Goal: Task Accomplishment & Management: Use online tool/utility

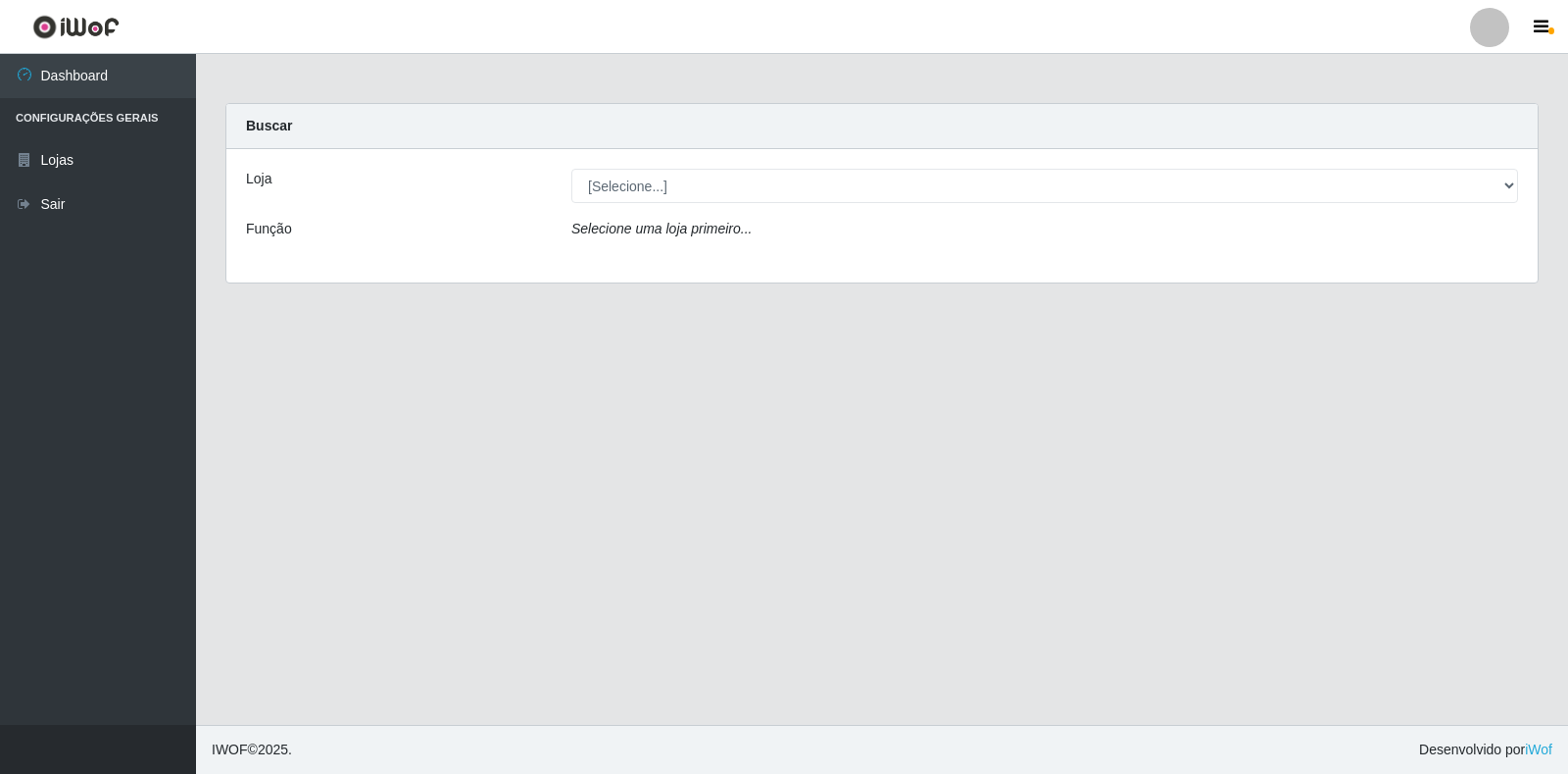
click at [791, 207] on div "Loja [Selecione...] Extrabom - Loja 18 Goiabeiras Função Selecione uma loja pri…" at bounding box center [882, 216] width 1311 height 133
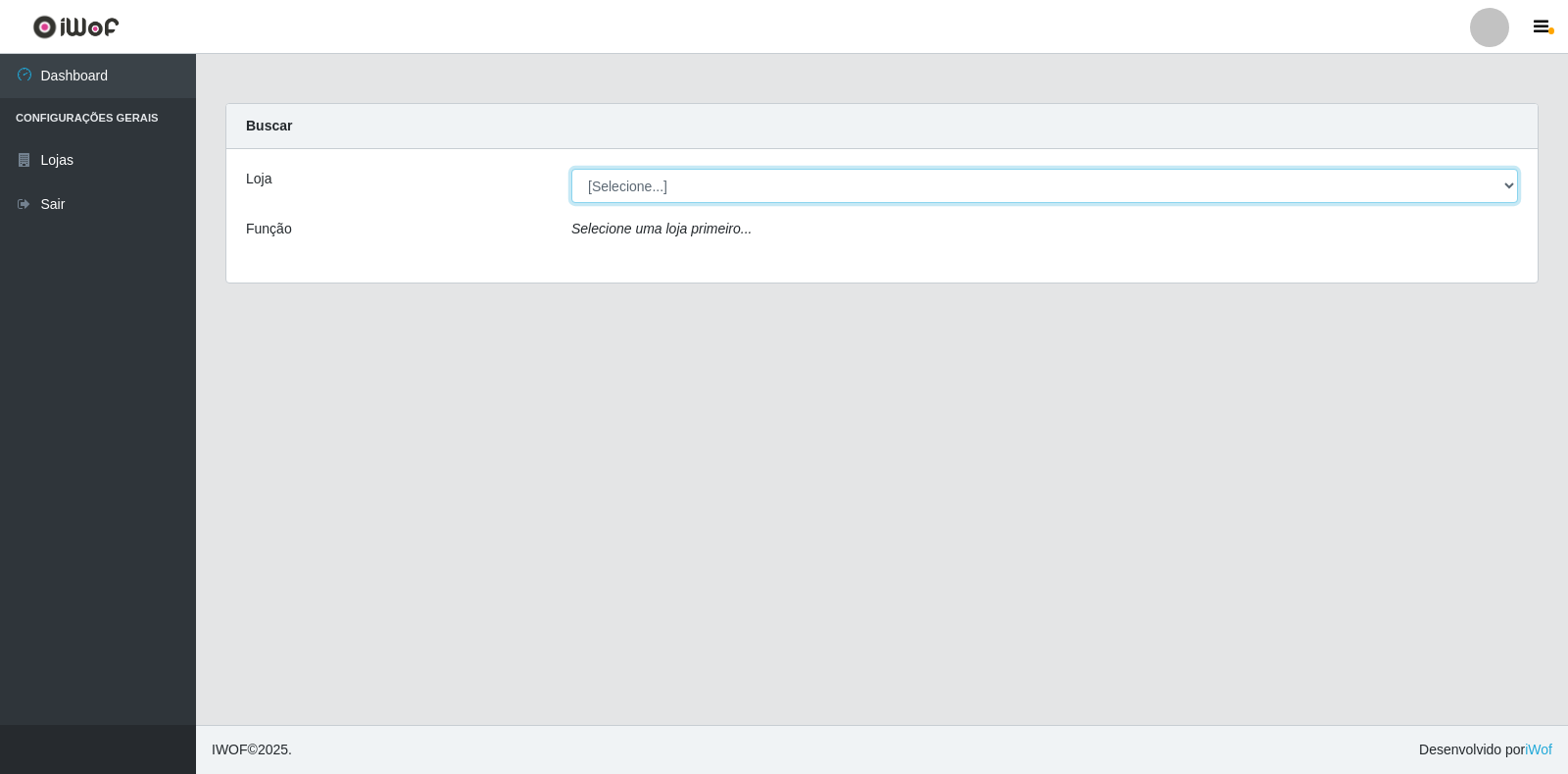
click at [787, 197] on select "[Selecione...] Extrabom - Loja 18 Goiabeiras" at bounding box center [1045, 185] width 947 height 34
select select "501"
click at [572, 168] on select "[Selecione...] Extrabom - Loja 18 Goiabeiras" at bounding box center [1045, 185] width 947 height 34
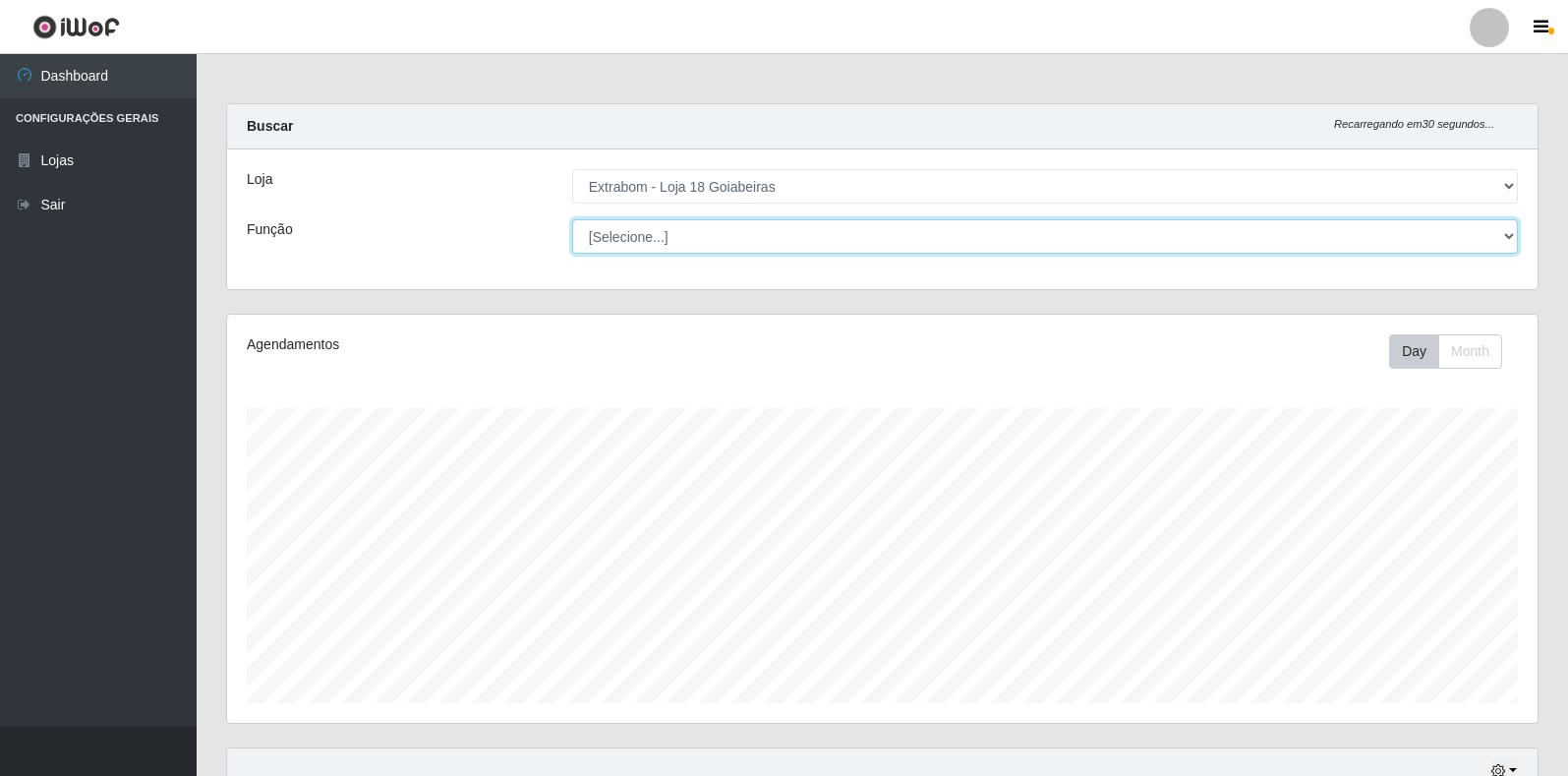
click at [910, 223] on select "[Selecione...] ATENDENTE DE E-COMMERCE ATENDENTE DE E-COMMERCE + ATENDENTE DE E…" at bounding box center [1045, 236] width 946 height 34
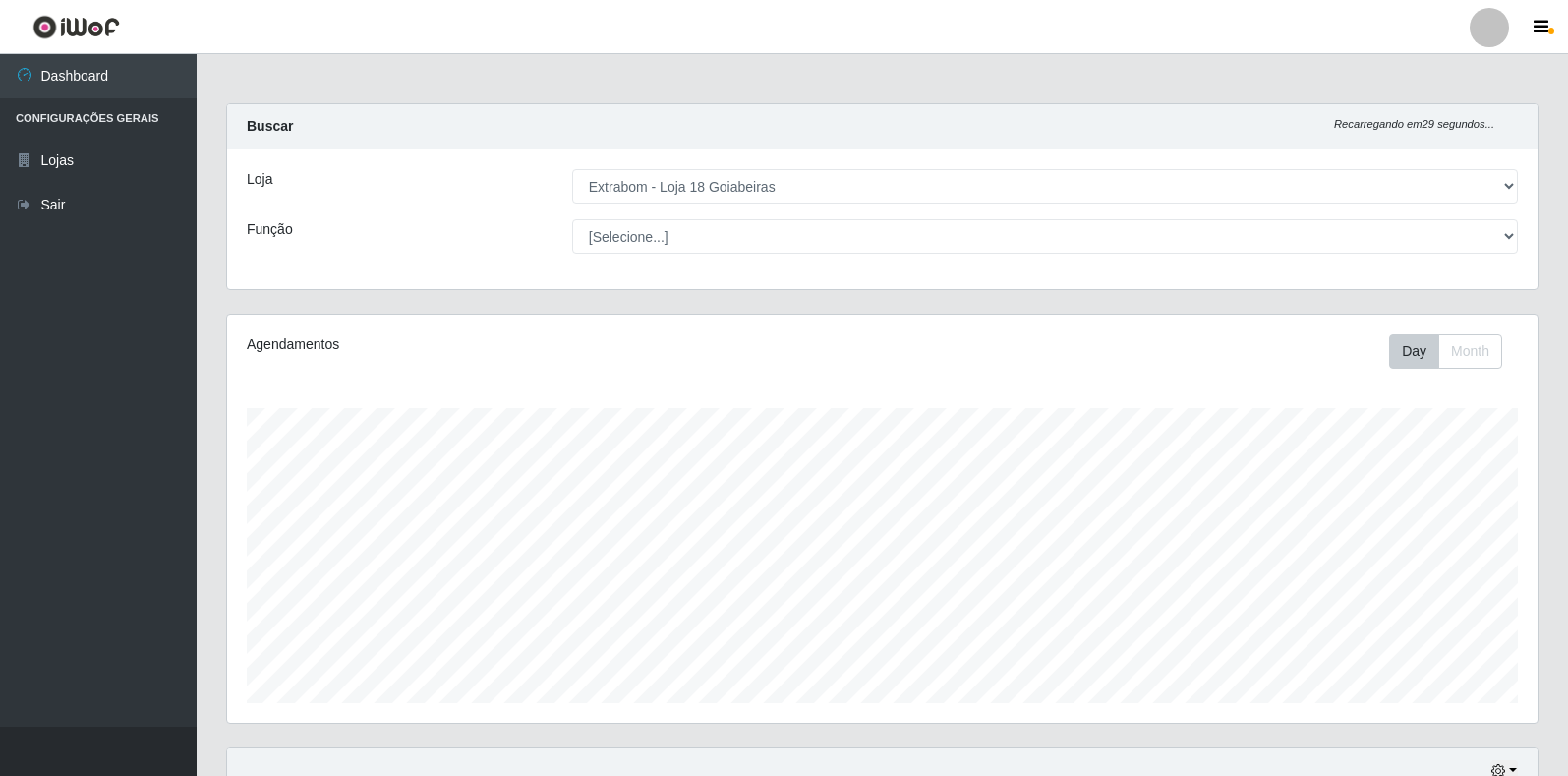
click at [427, 268] on div "Loja [Selecione...] Extrabom - Loja 18 Goiabeiras Função [Selecione...] ATENDEN…" at bounding box center [883, 219] width 1311 height 140
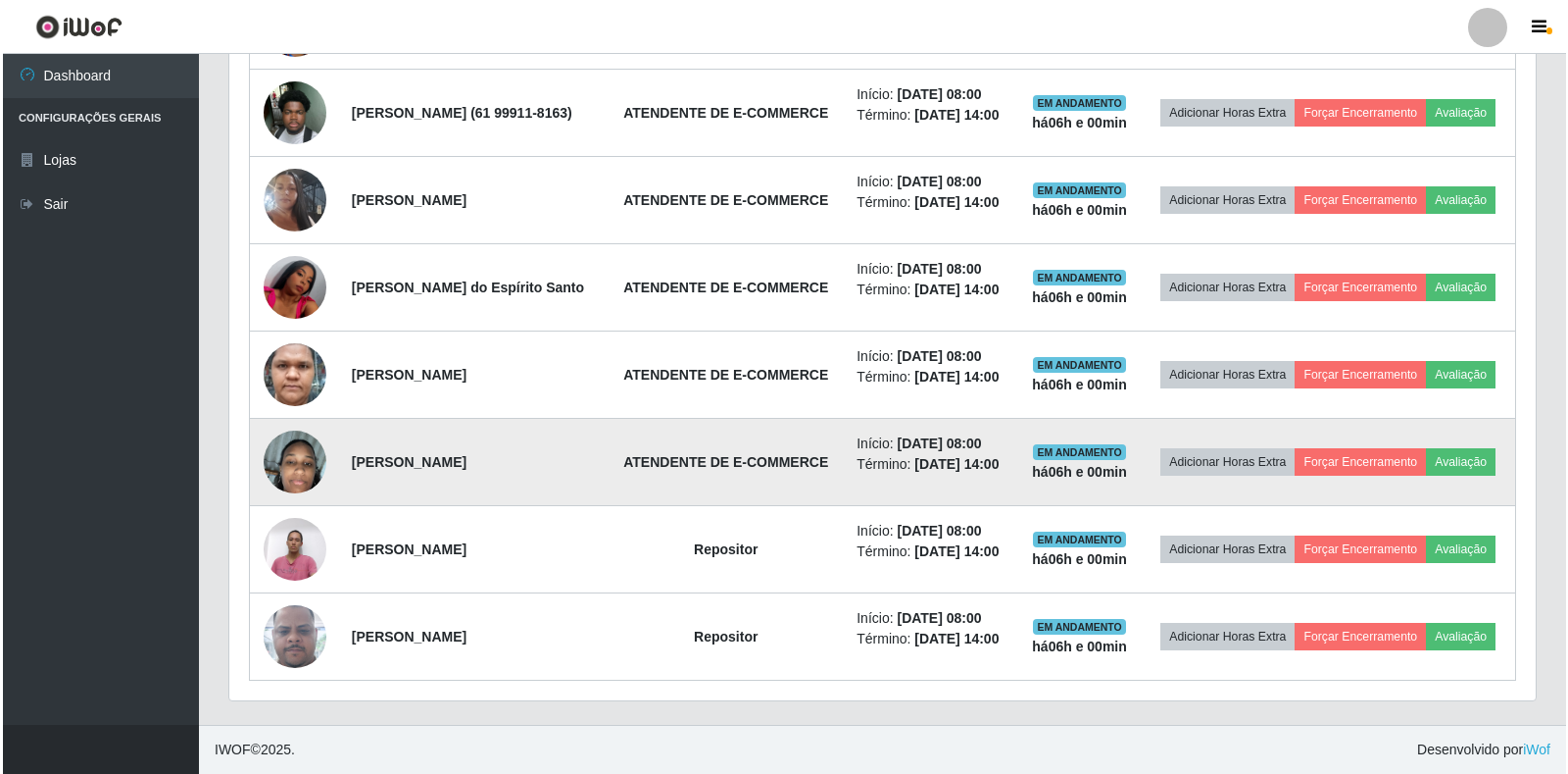
scroll to position [995, 0]
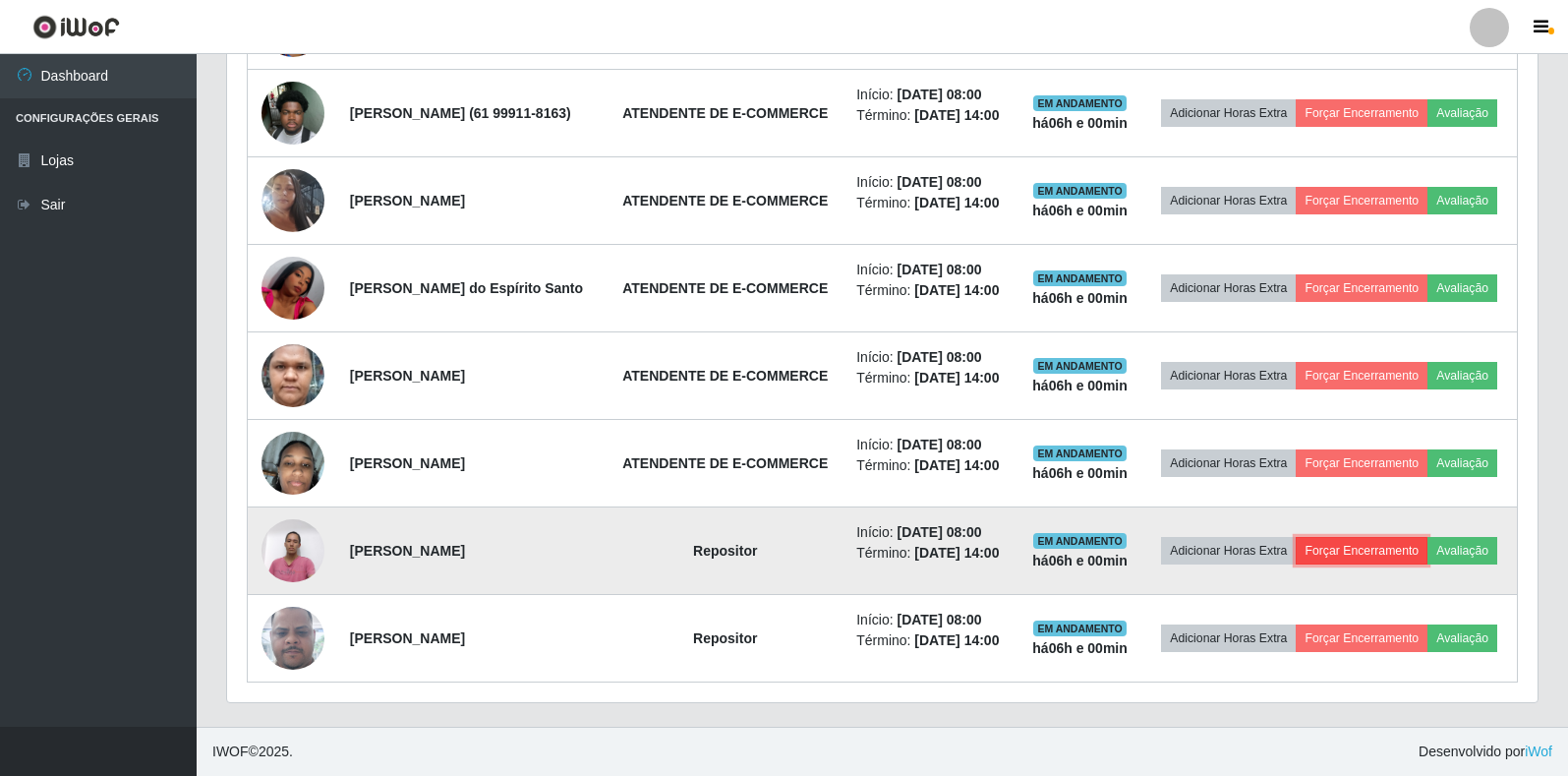
click at [1427, 537] on button "Forçar Encerramento" at bounding box center [1362, 551] width 132 height 28
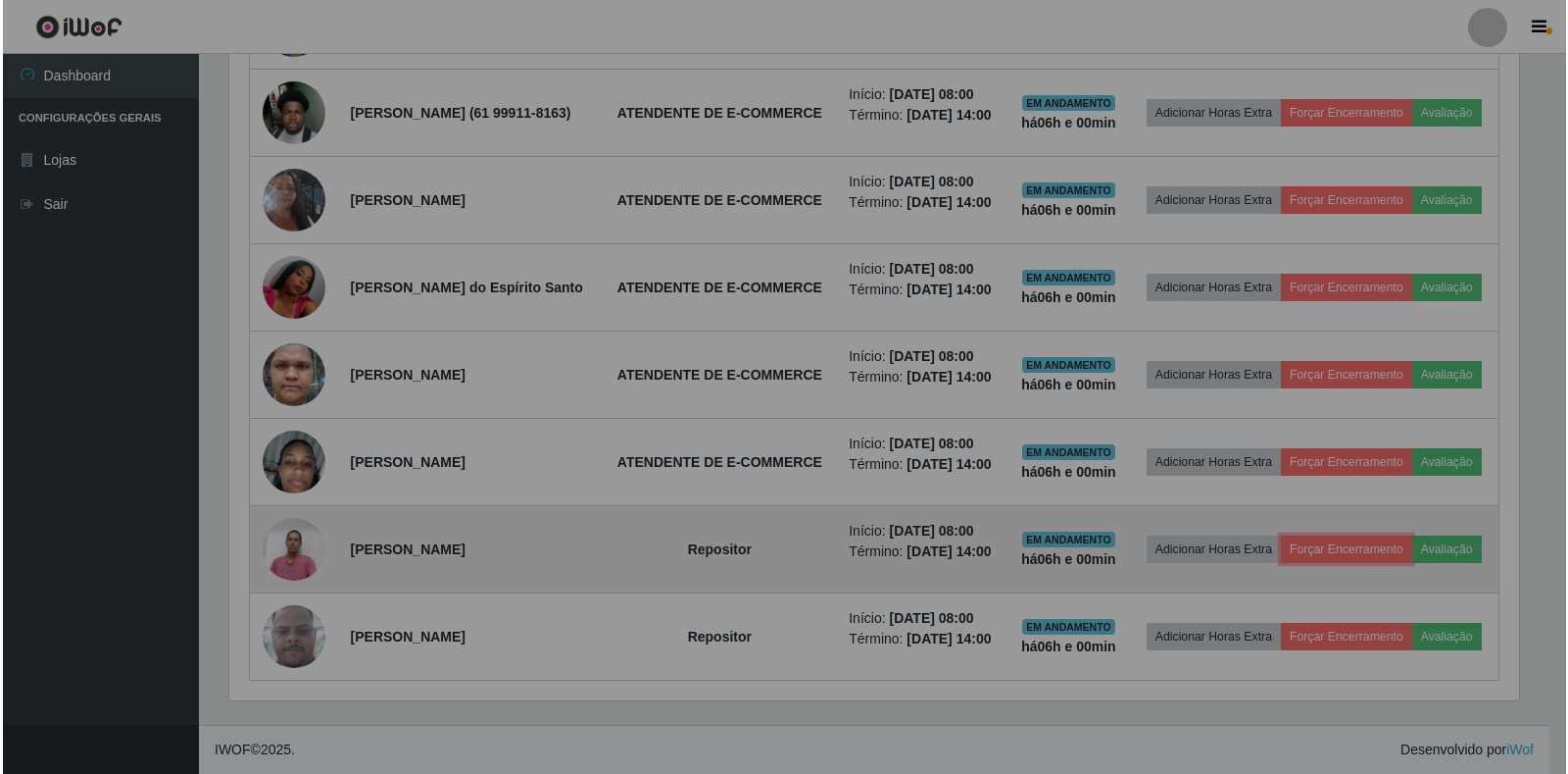
scroll to position [407, 1307]
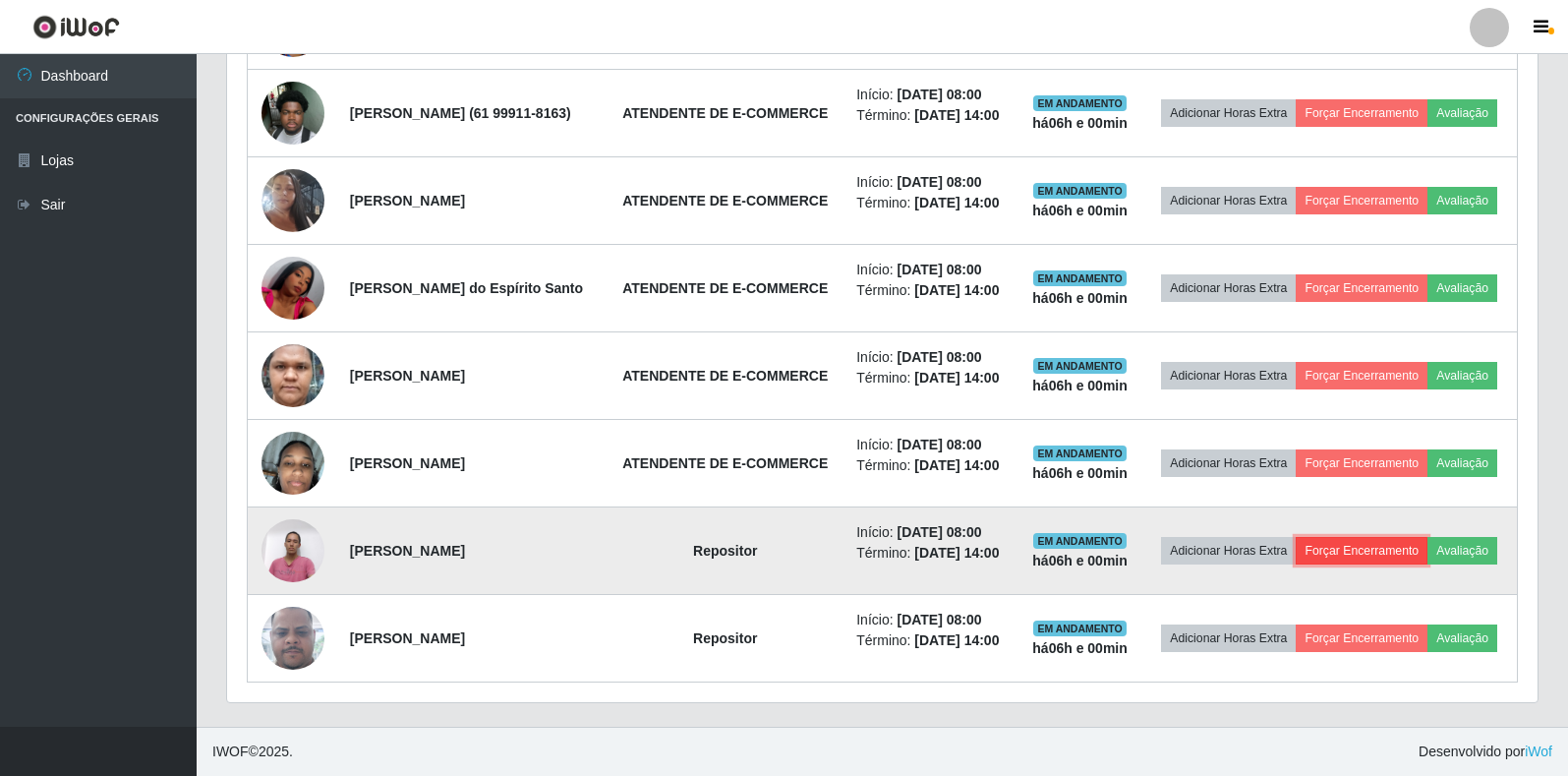
click at [1427, 537] on button "Forçar Encerramento" at bounding box center [1362, 551] width 132 height 28
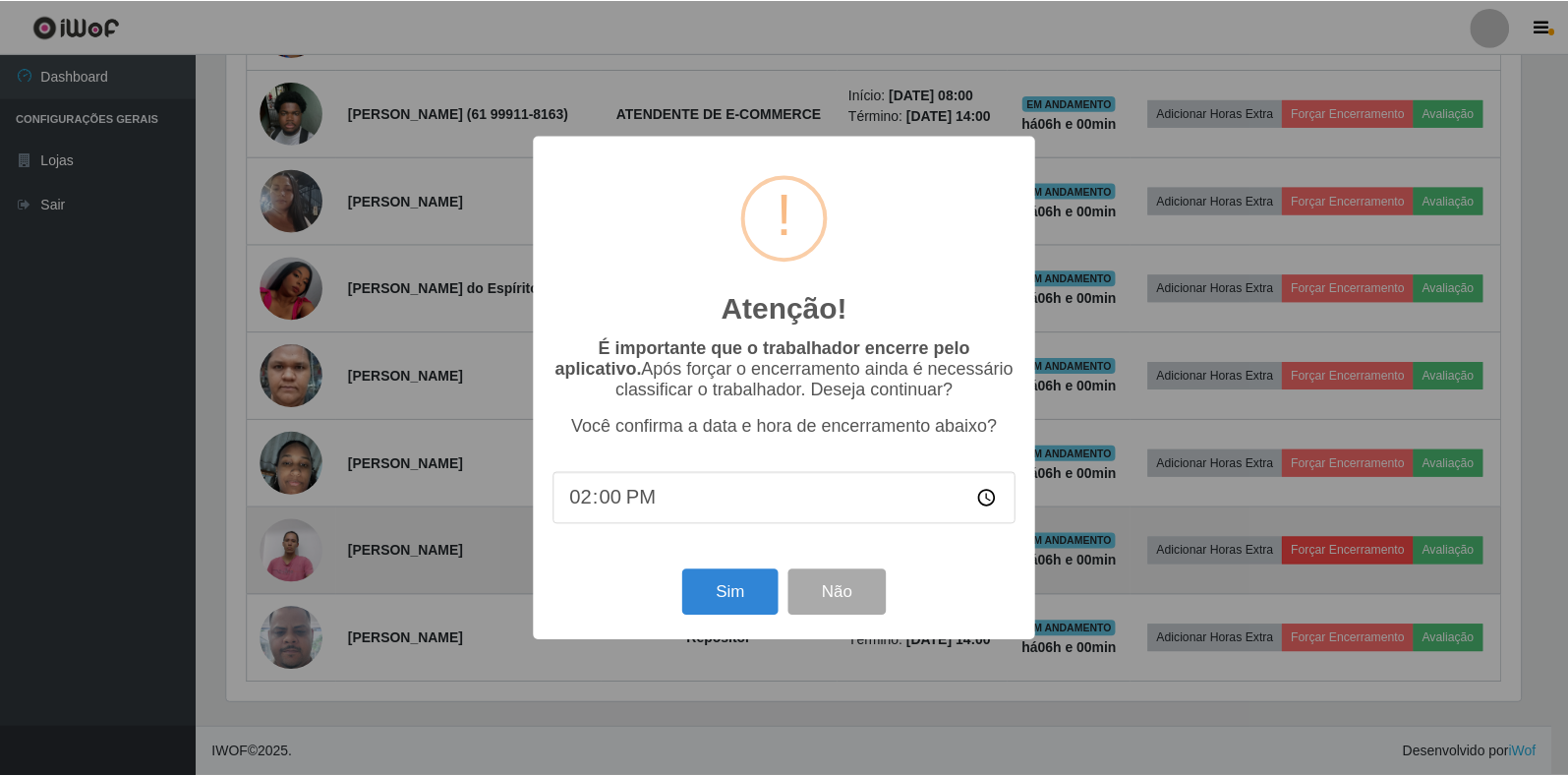
scroll to position [408, 1299]
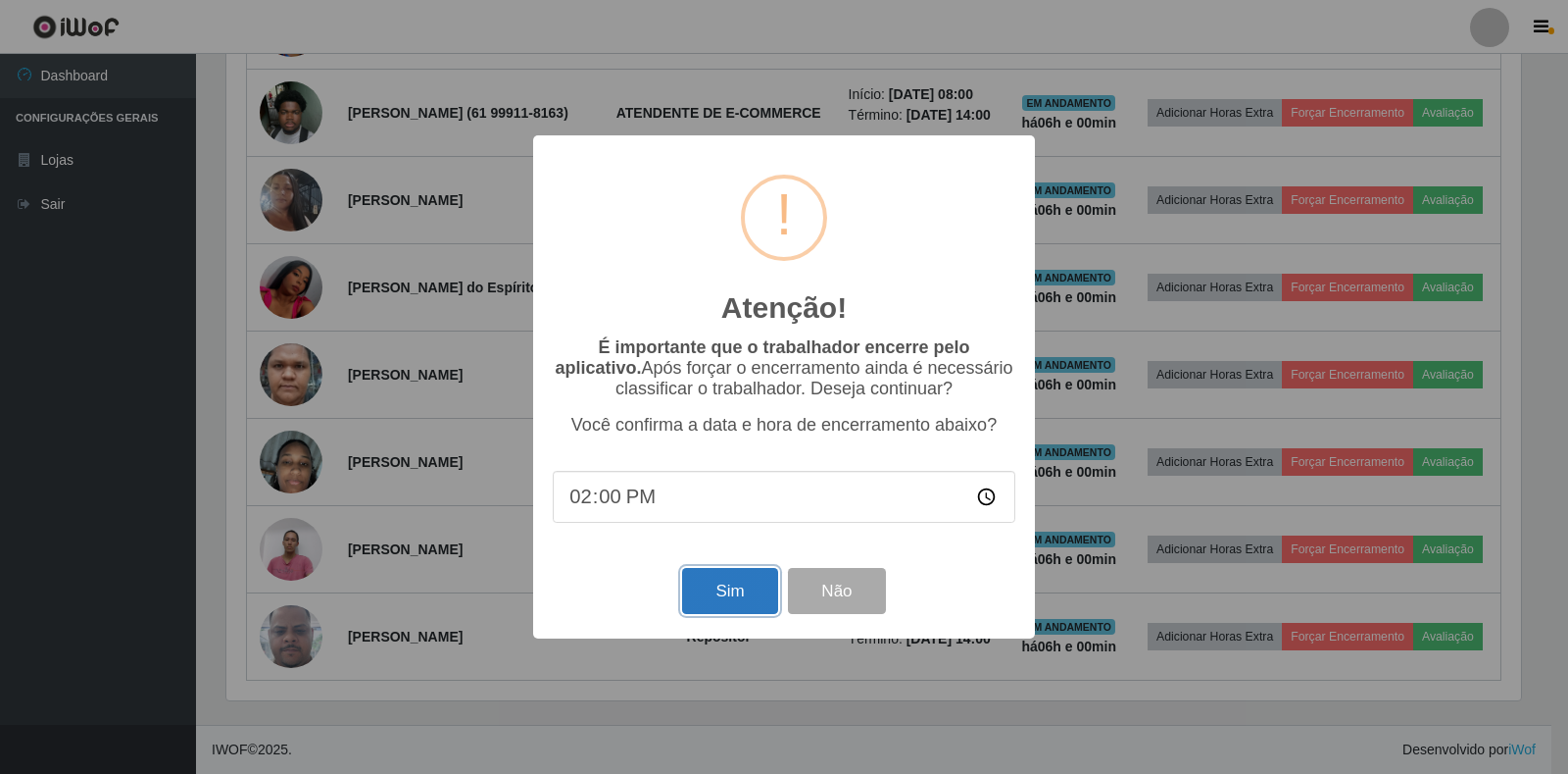
click at [704, 603] on button "Sim" at bounding box center [730, 591] width 95 height 46
click at [704, 603] on div "Atenção! × É importante que o trabalhador encerre pelo aplicativo. Após forçar …" at bounding box center [784, 387] width 1568 height 774
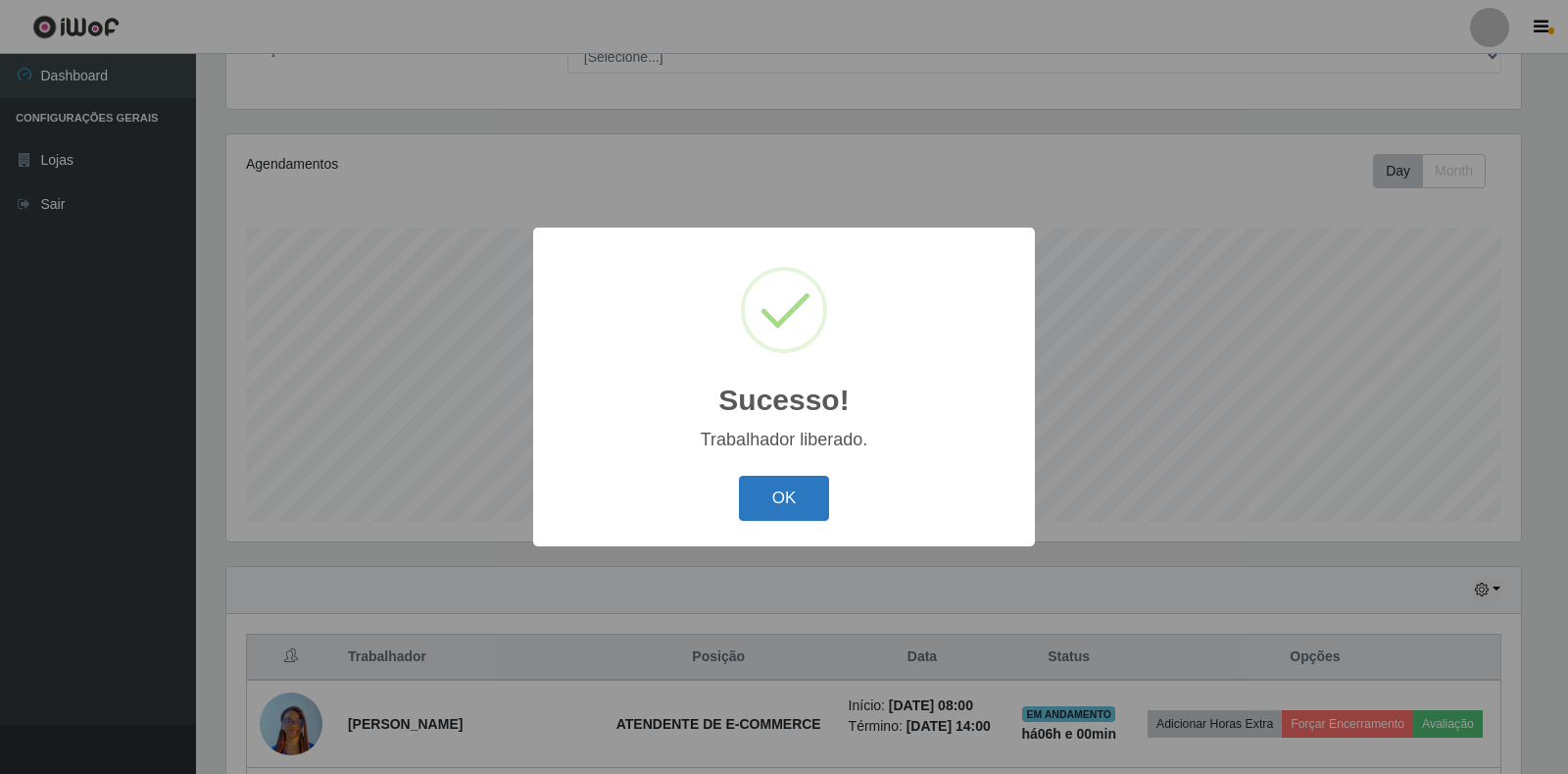
click at [780, 478] on button "OK" at bounding box center [784, 498] width 91 height 46
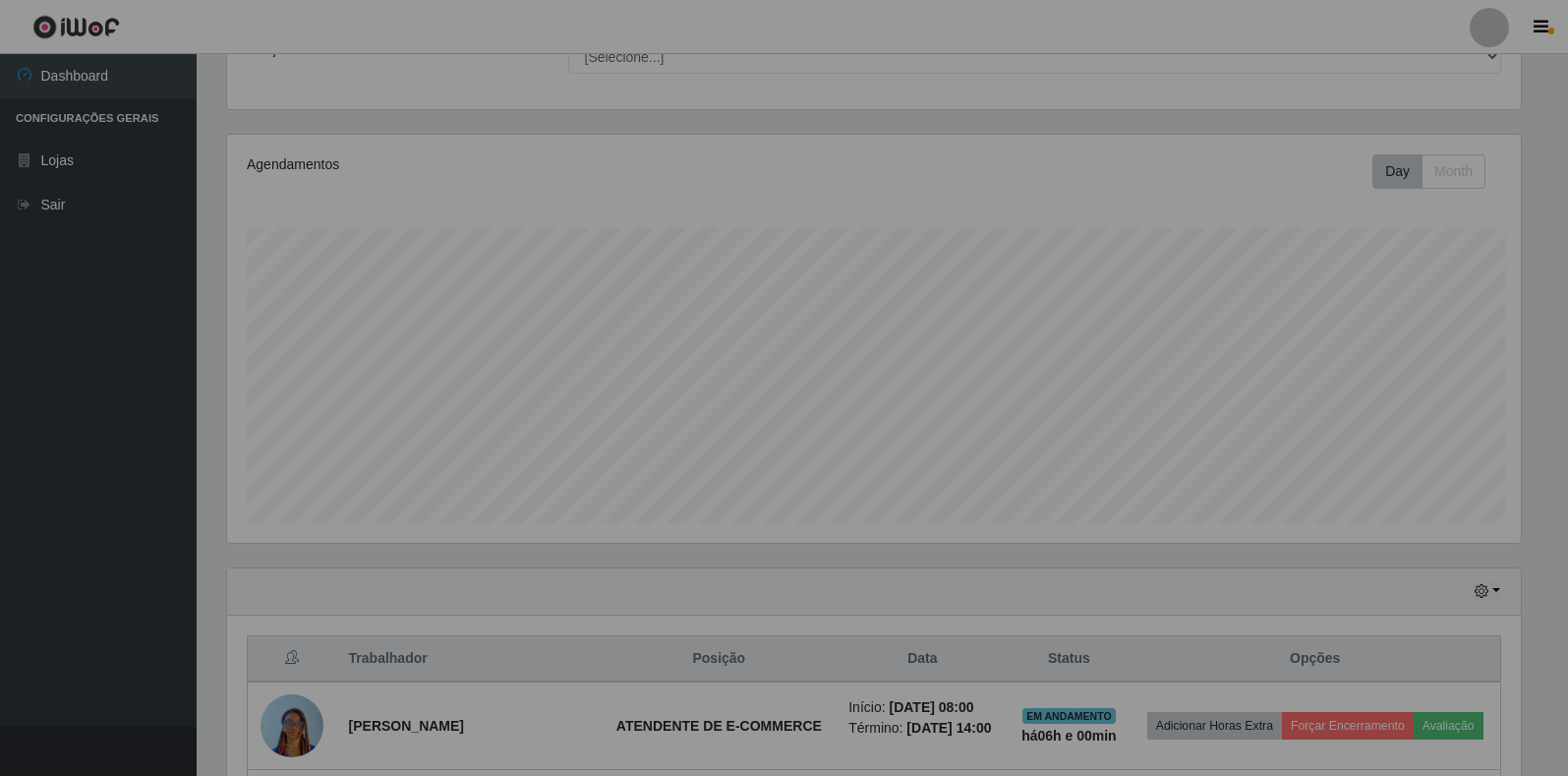
scroll to position [408, 1311]
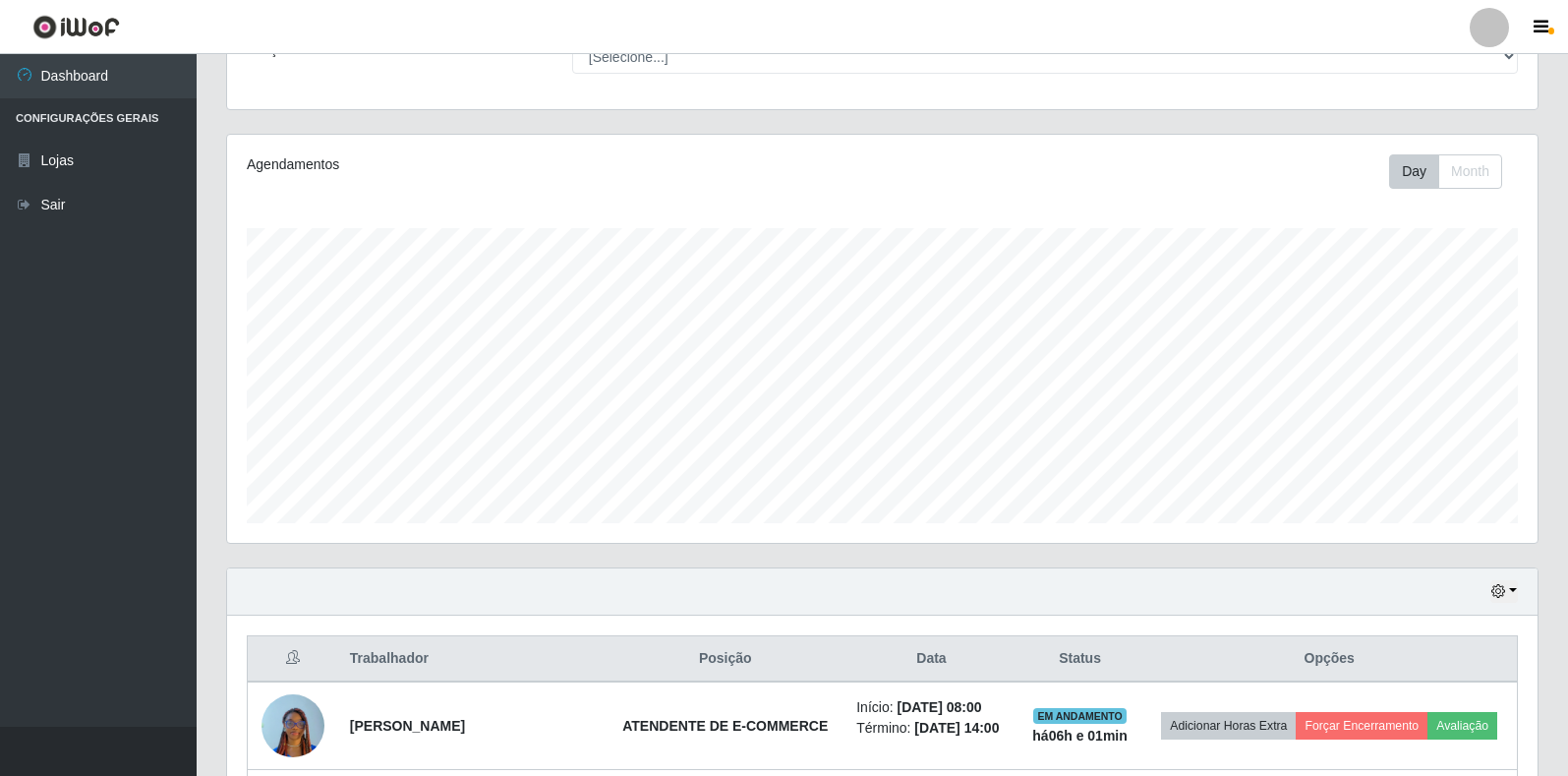
drag, startPoint x: 46, startPoint y: 457, endPoint x: 179, endPoint y: 435, distance: 134.8
click at [47, 457] on ul "Dashboard Configurações Gerais Lojas Sair" at bounding box center [98, 390] width 196 height 672
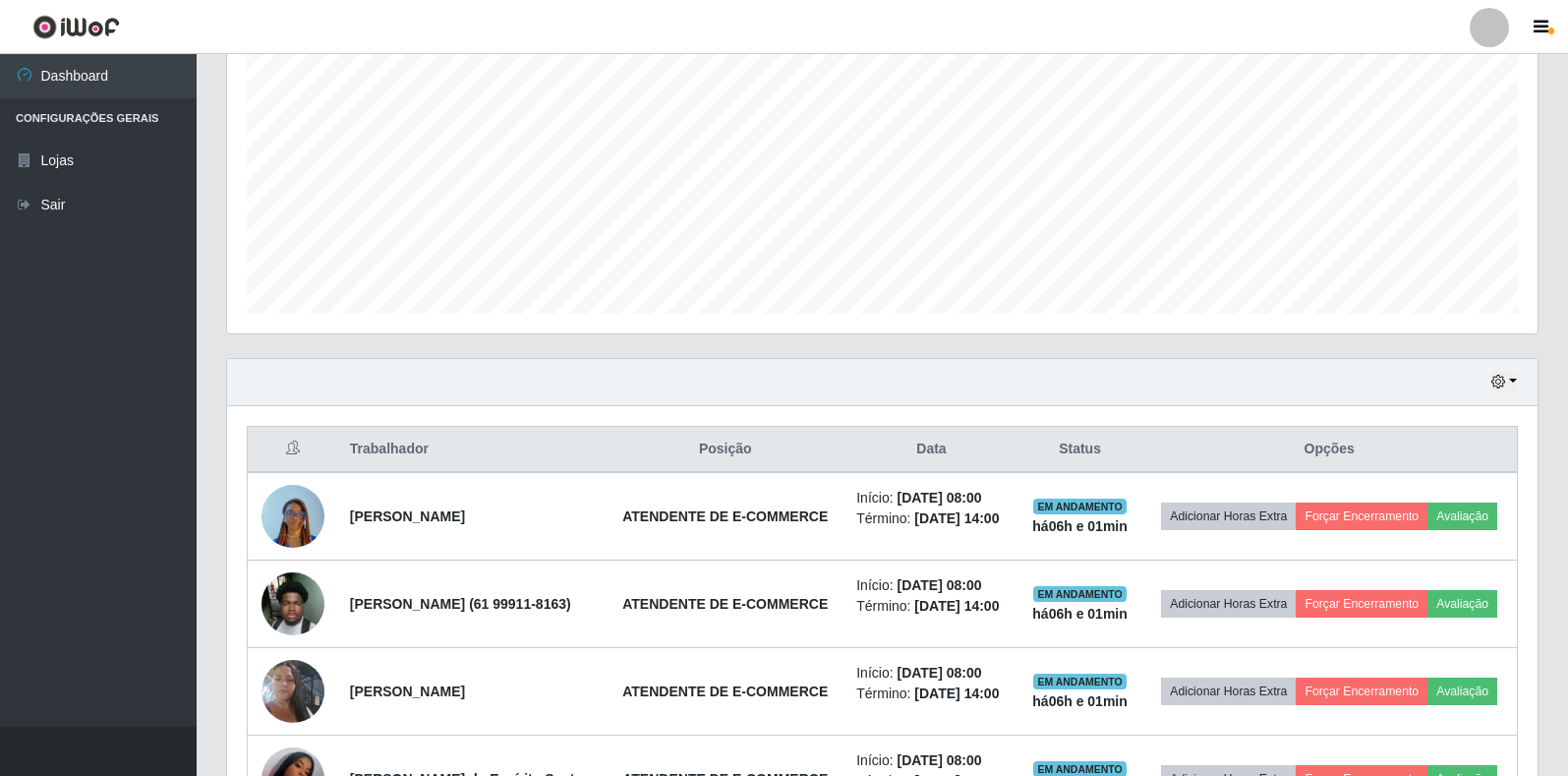
scroll to position [896, 0]
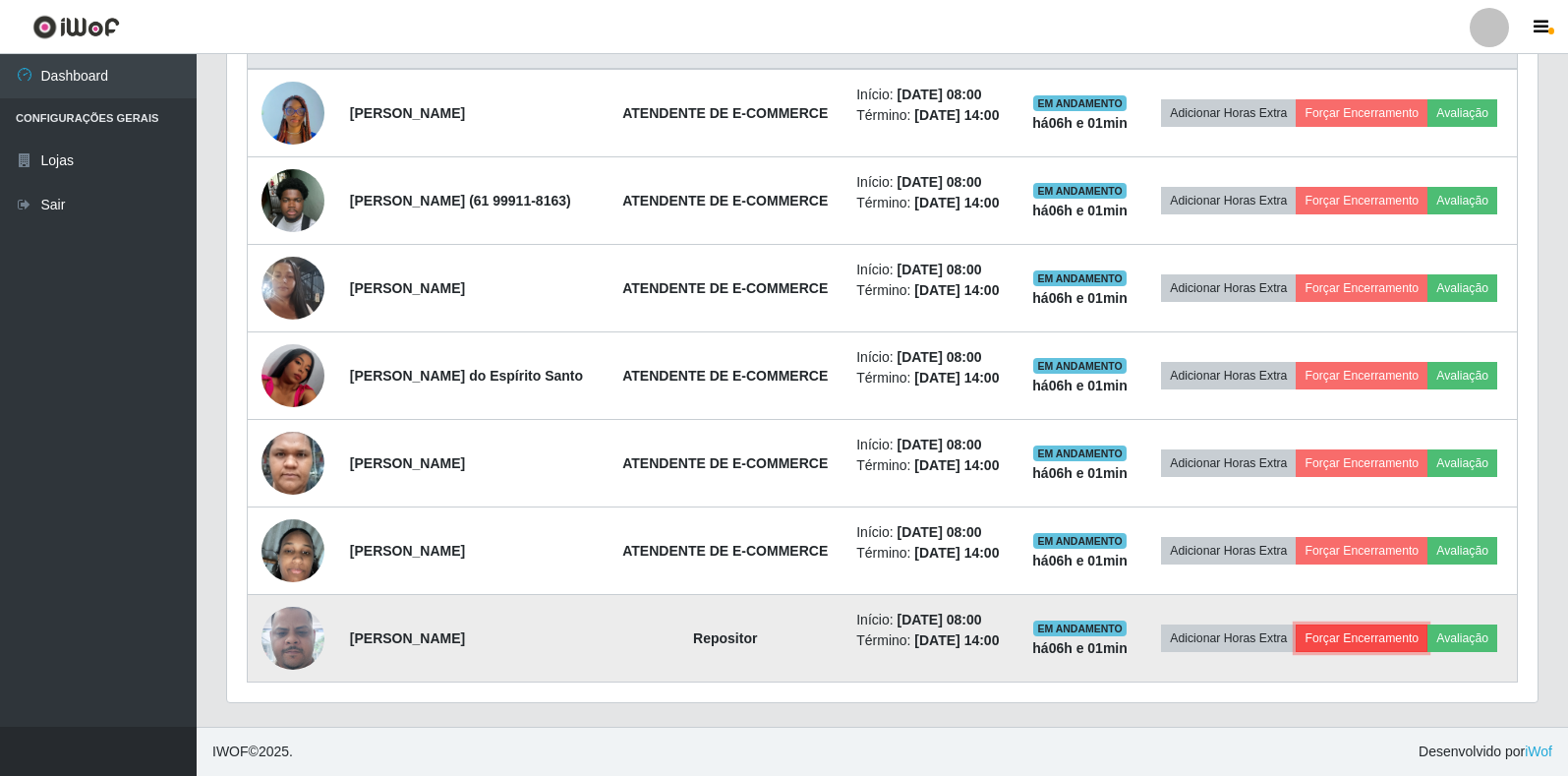
click at [1426, 624] on button "Forçar Encerramento" at bounding box center [1362, 638] width 132 height 28
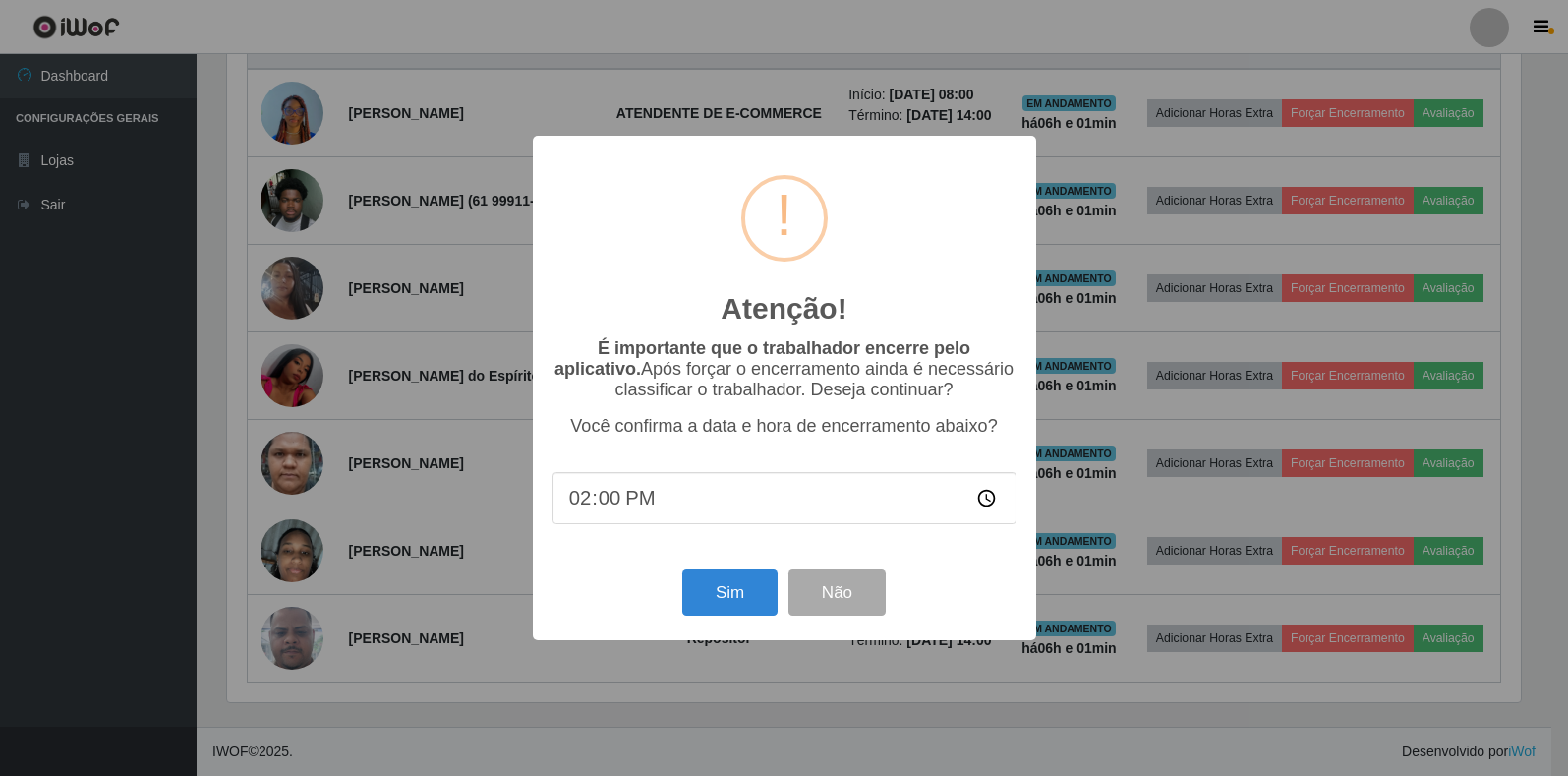
scroll to position [408, 1299]
click at [738, 593] on button "Sim" at bounding box center [732, 592] width 96 height 46
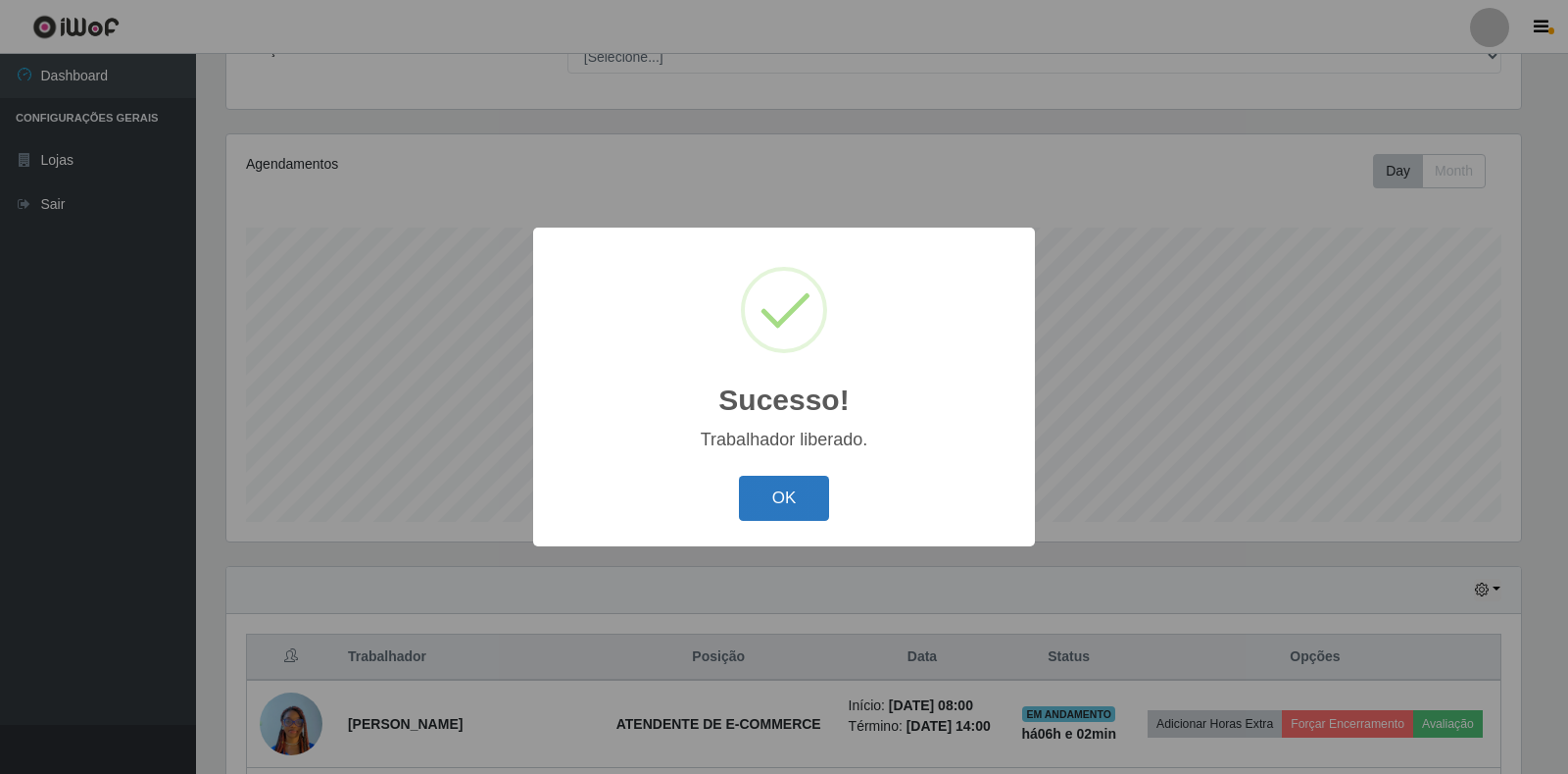
click at [814, 515] on button "OK" at bounding box center [784, 498] width 91 height 46
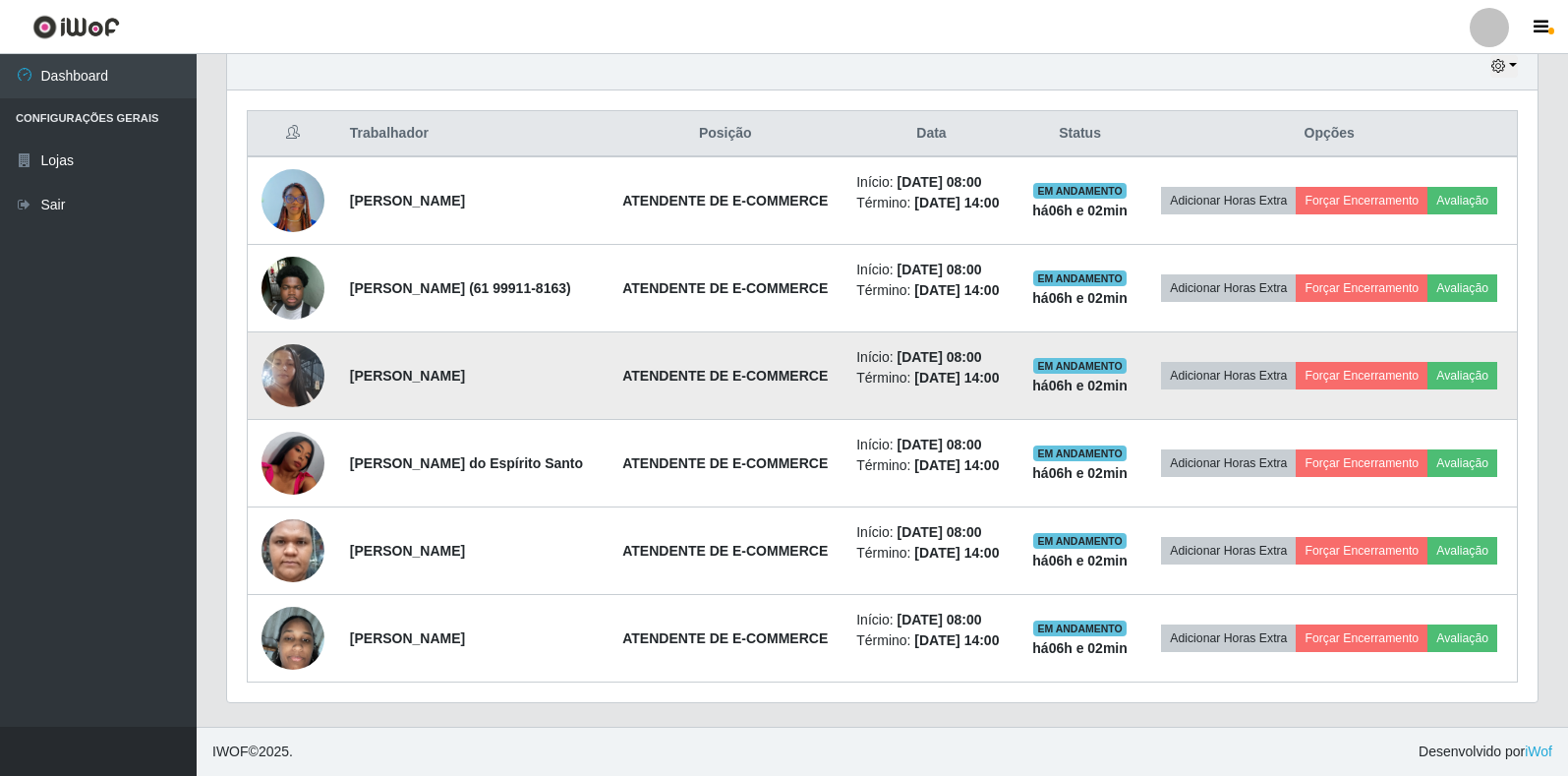
scroll to position [770, 0]
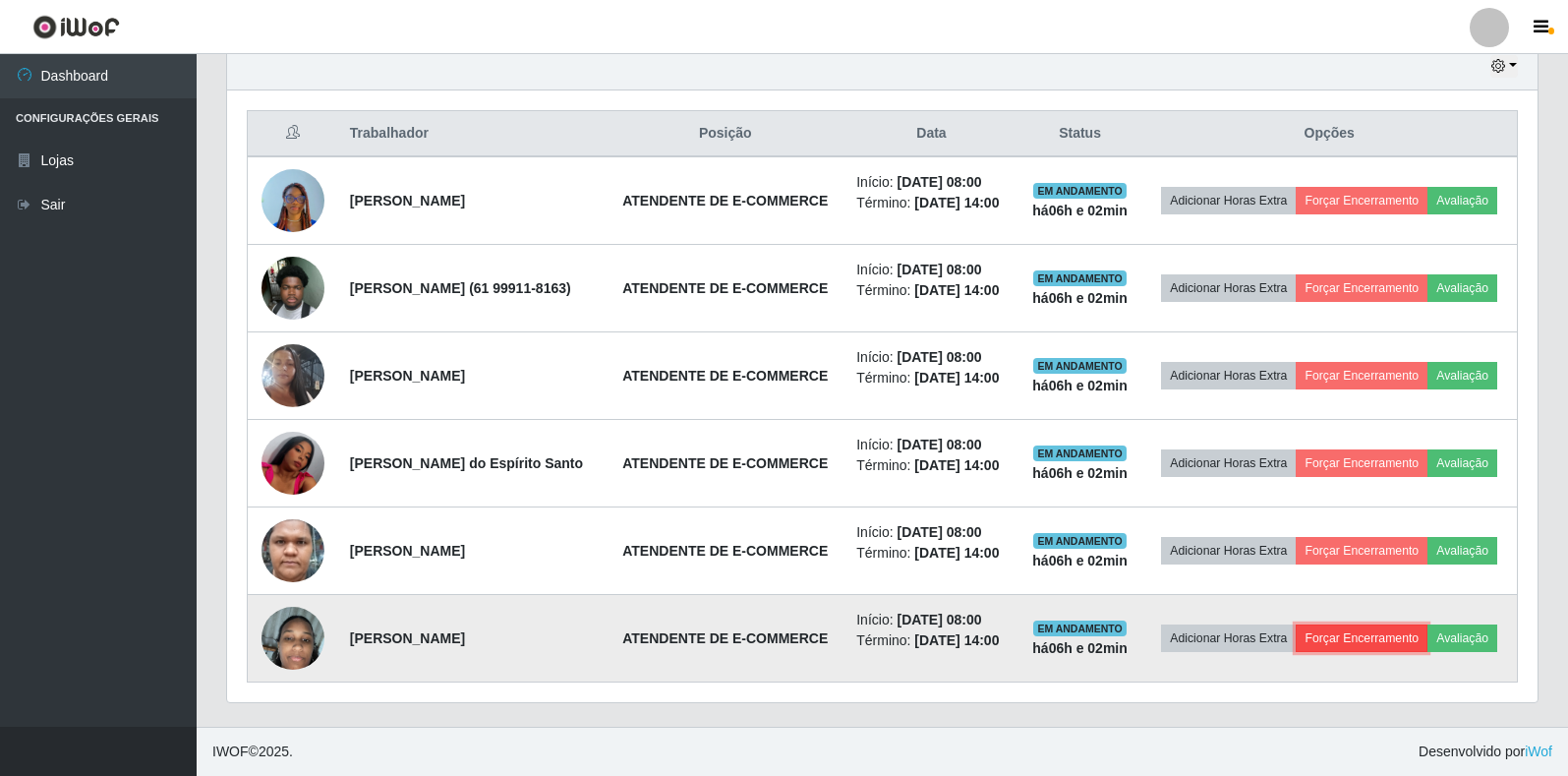
click at [1409, 637] on button "Forçar Encerramento" at bounding box center [1362, 638] width 132 height 28
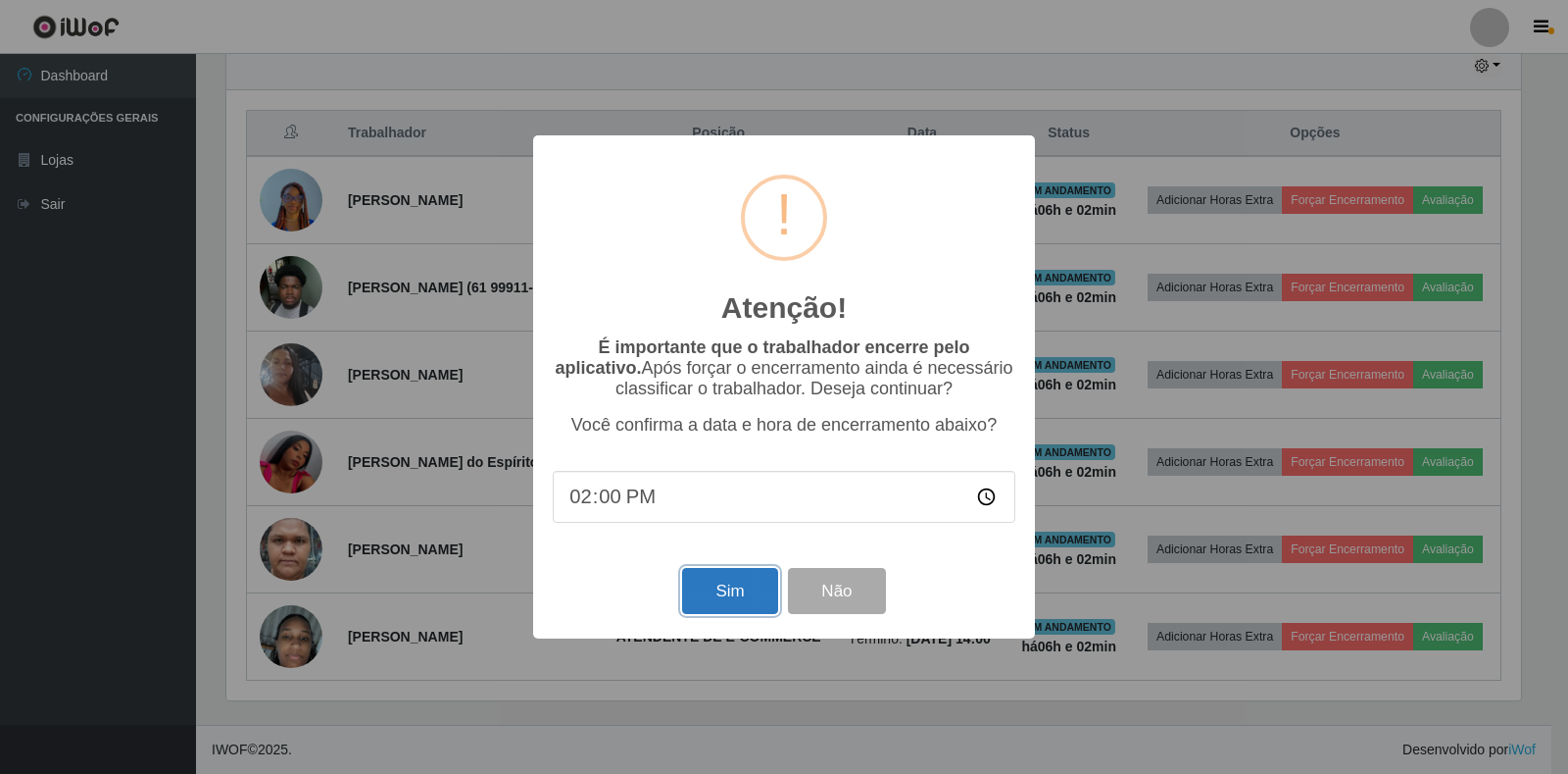
click at [696, 603] on button "Sim" at bounding box center [730, 591] width 95 height 46
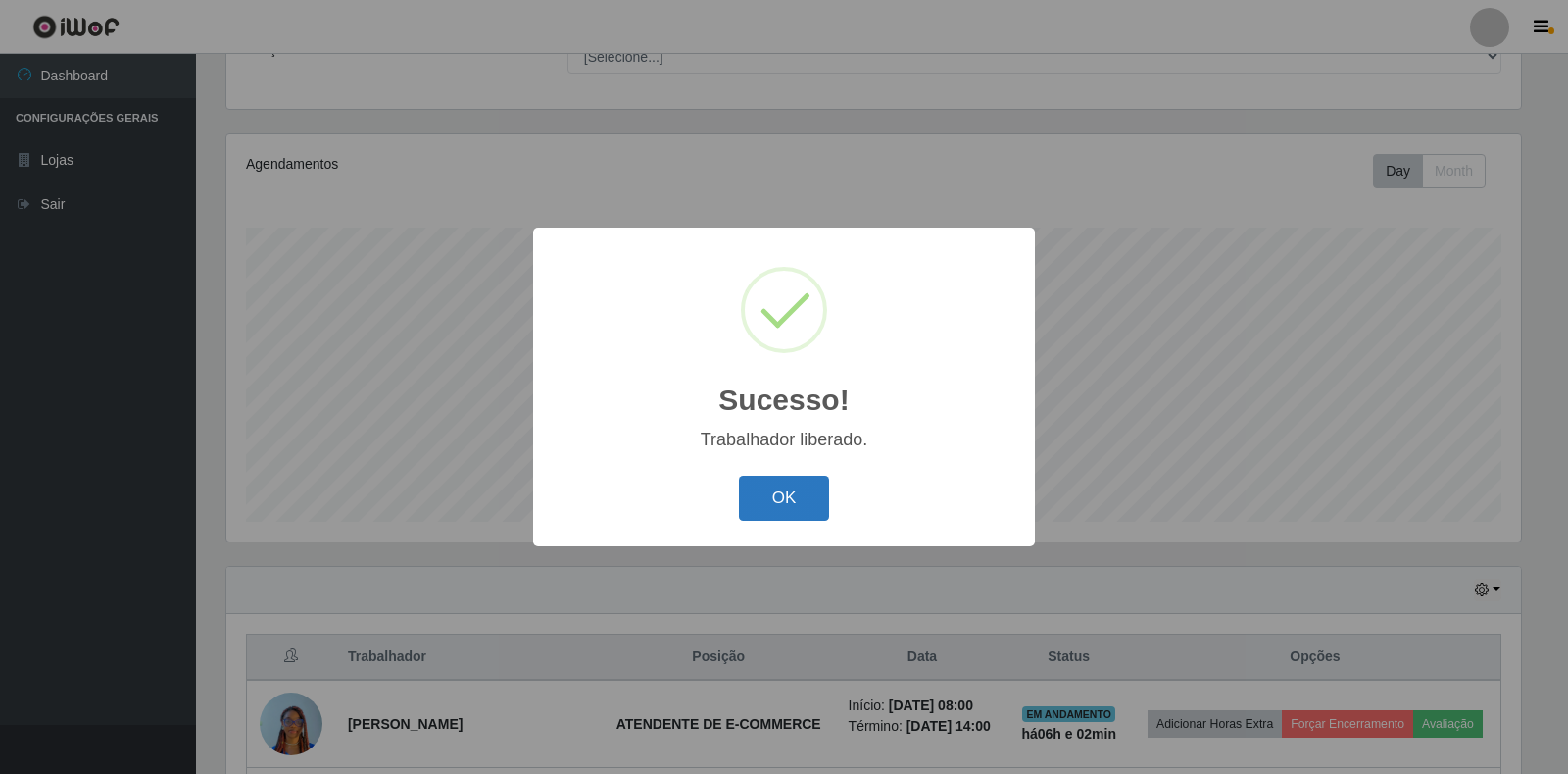
click at [824, 502] on button "OK" at bounding box center [784, 498] width 91 height 46
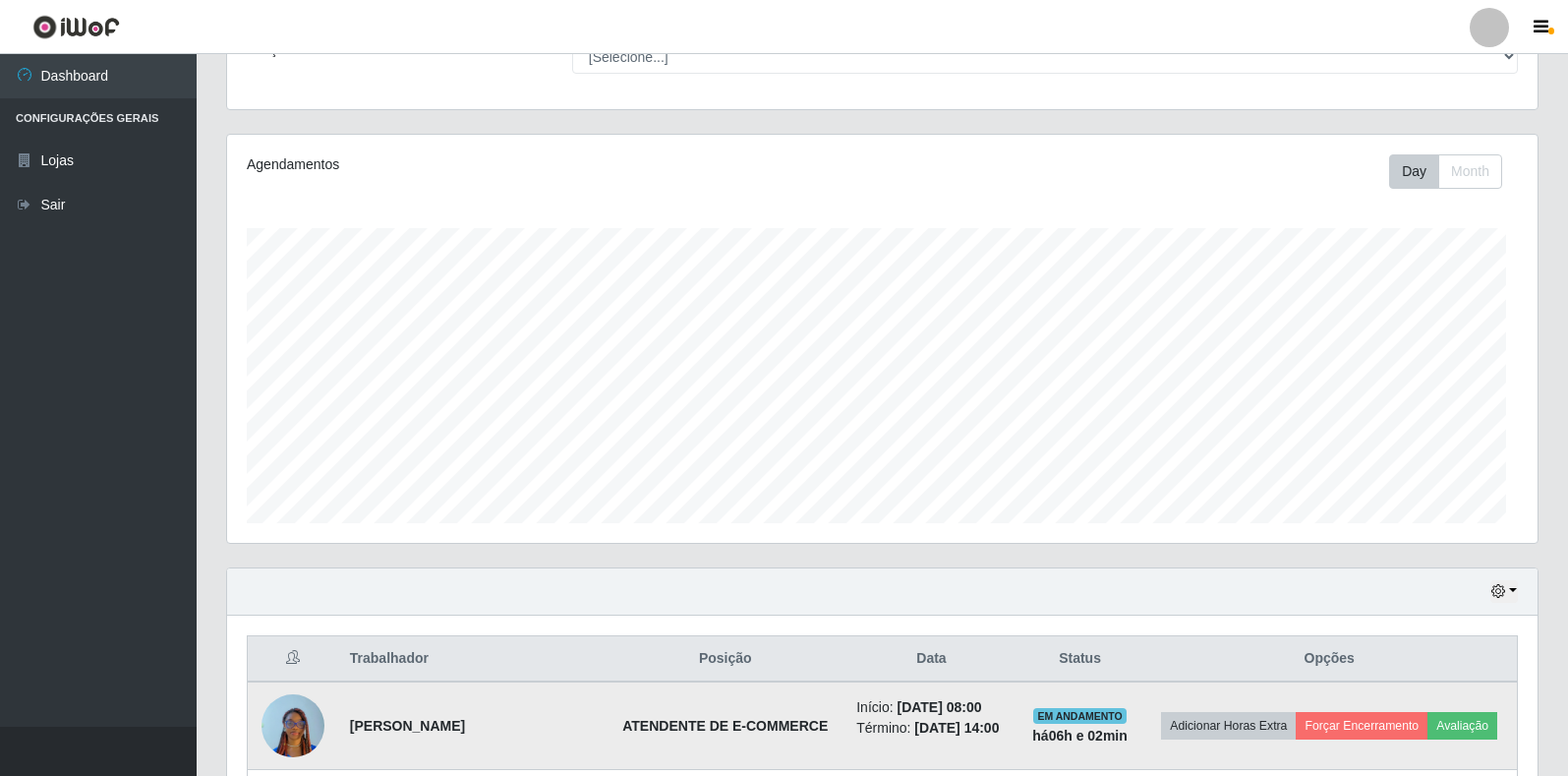
scroll to position [408, 1311]
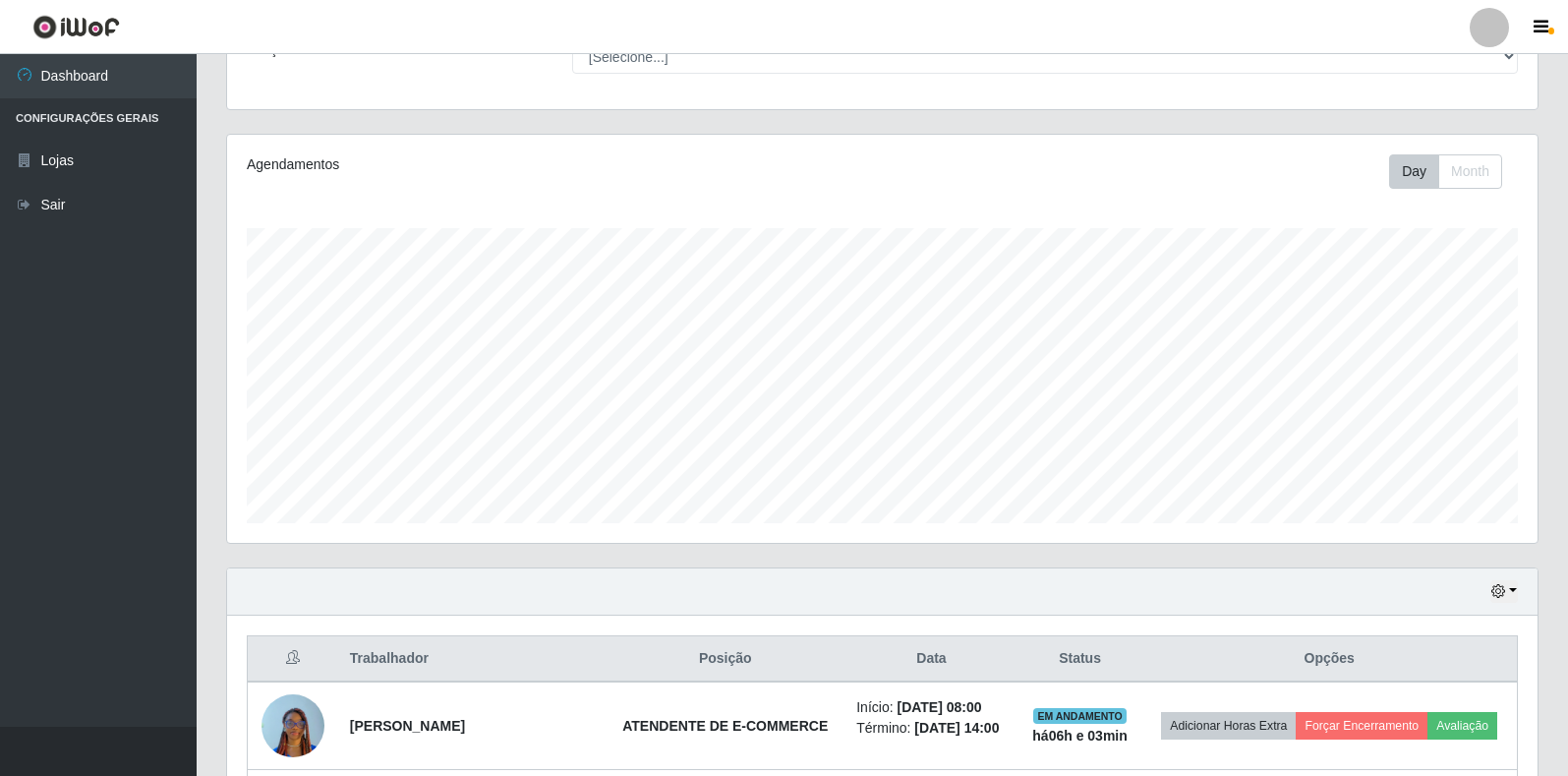
click at [0, 534] on ul "Dashboard Configurações Gerais Lojas Sair" at bounding box center [98, 390] width 196 height 672
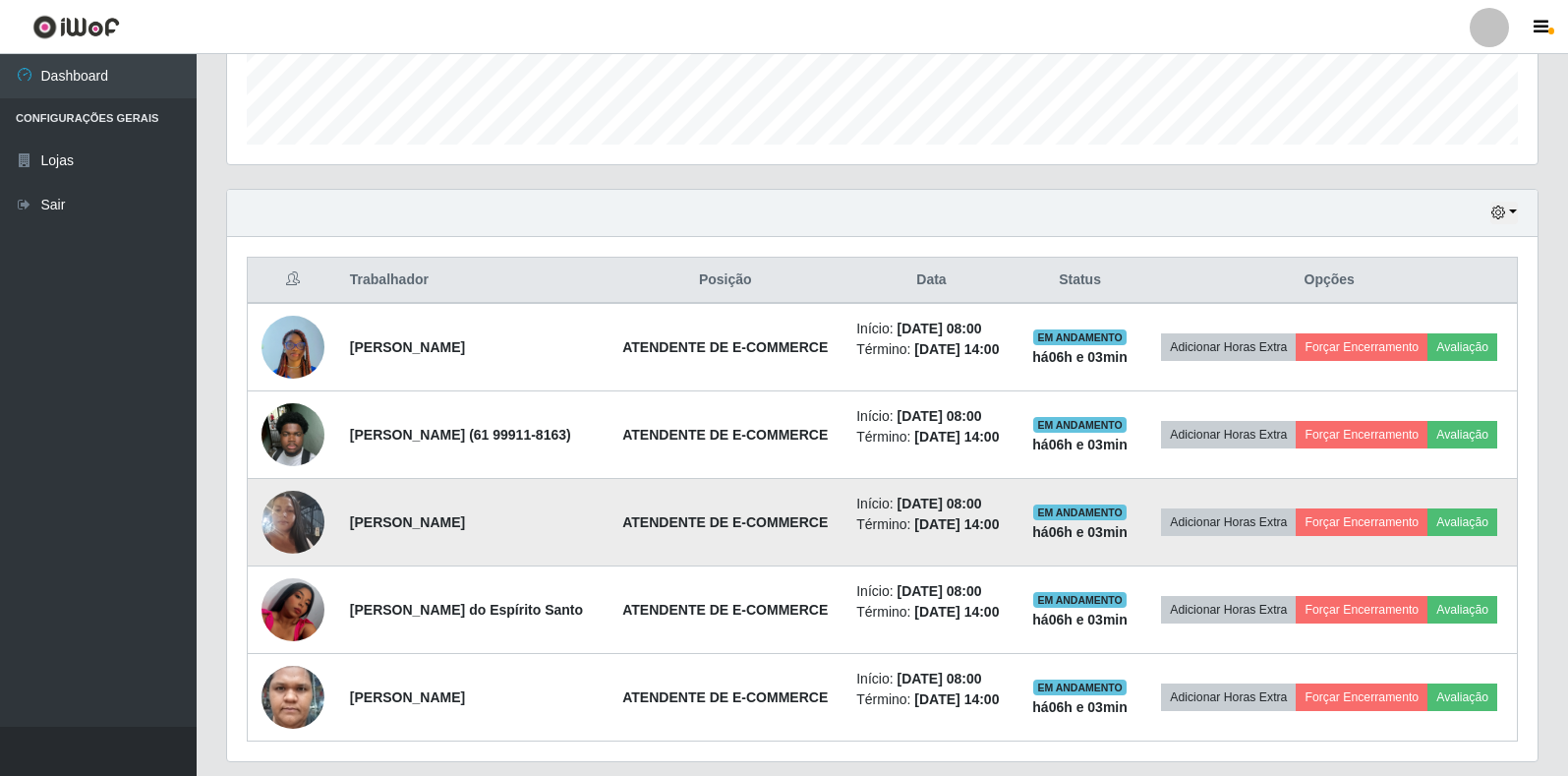
scroll to position [691, 0]
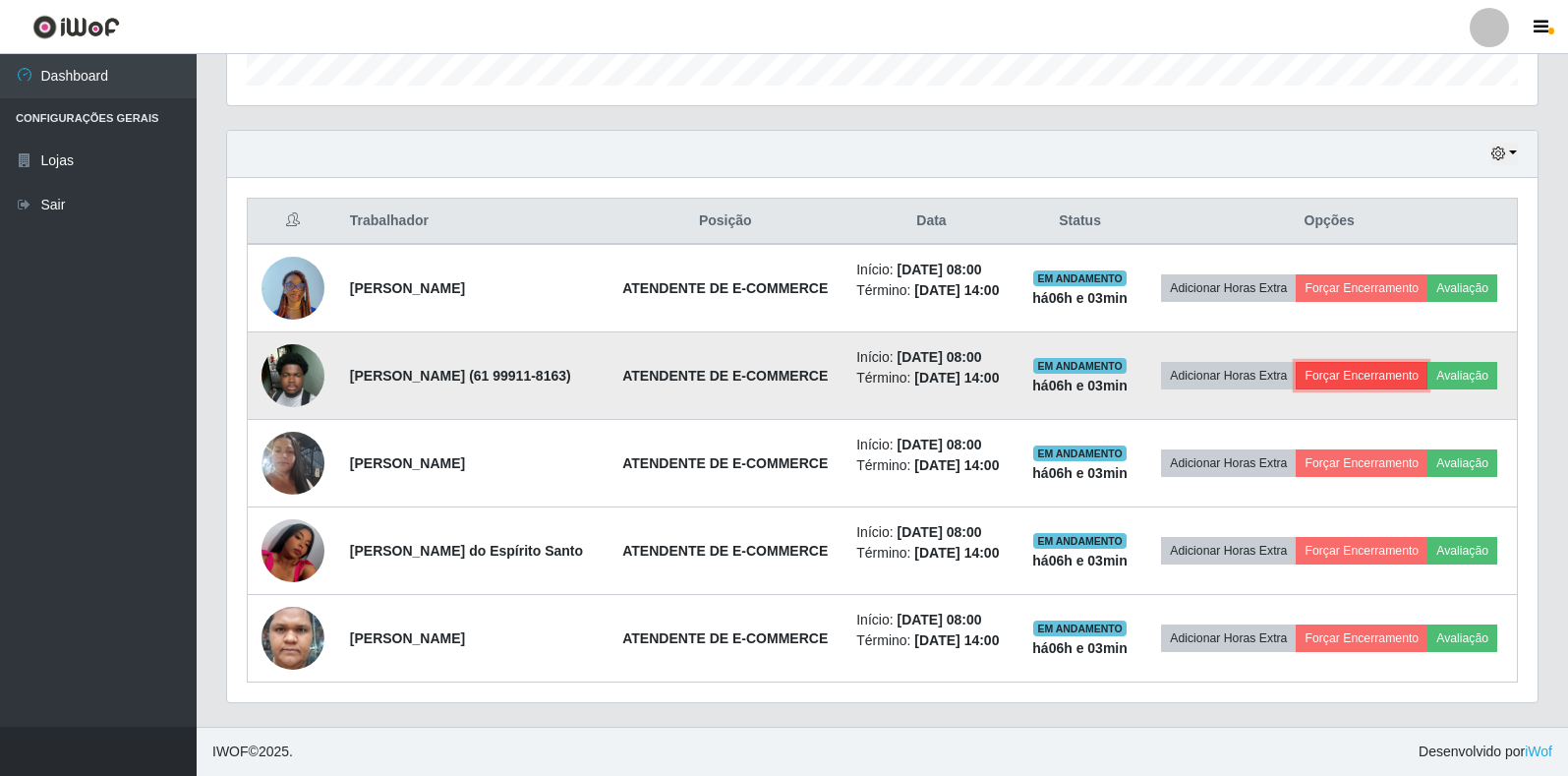
click at [1393, 362] on button "Forçar Encerramento" at bounding box center [1362, 376] width 132 height 28
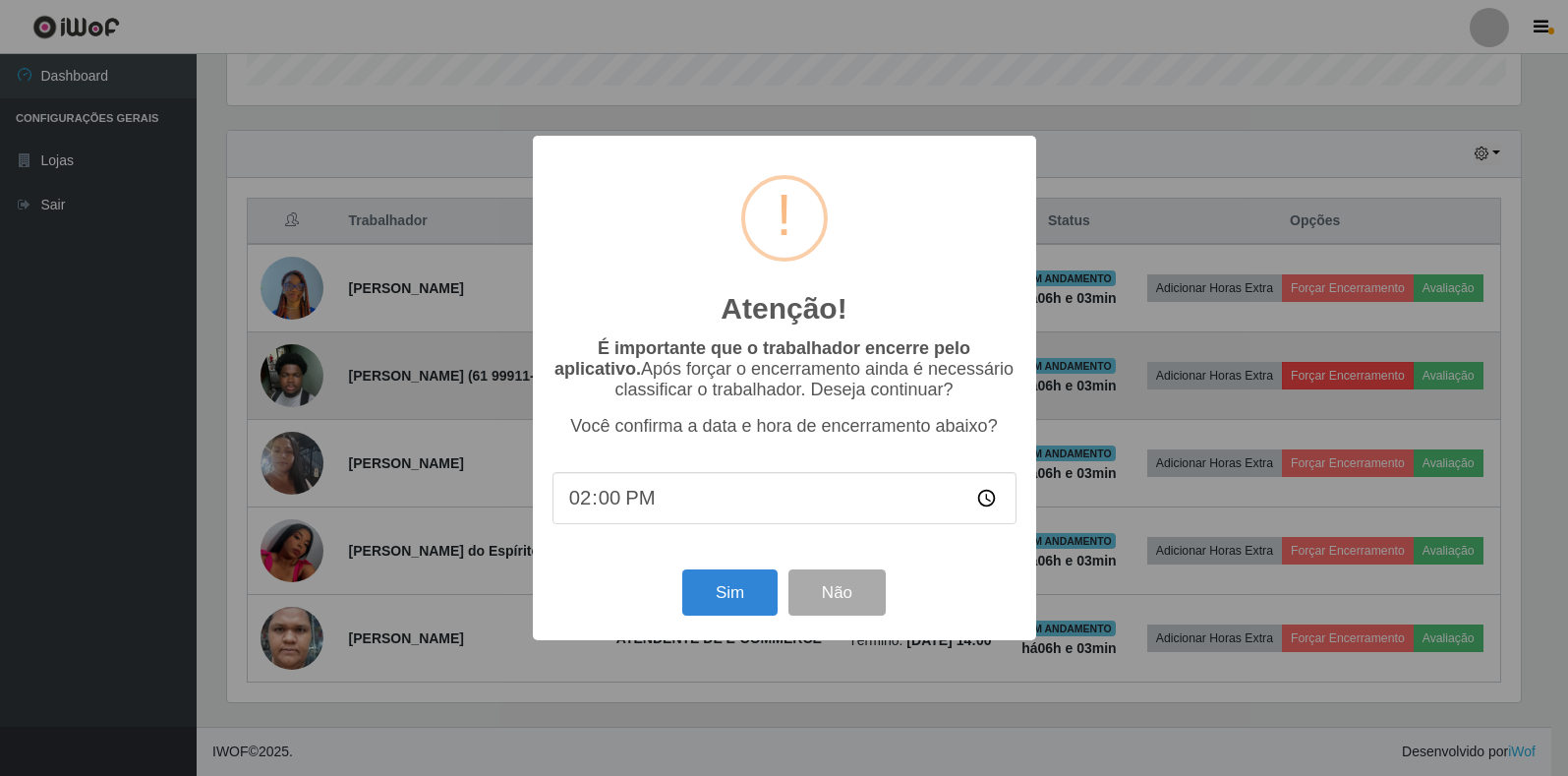
scroll to position [408, 1299]
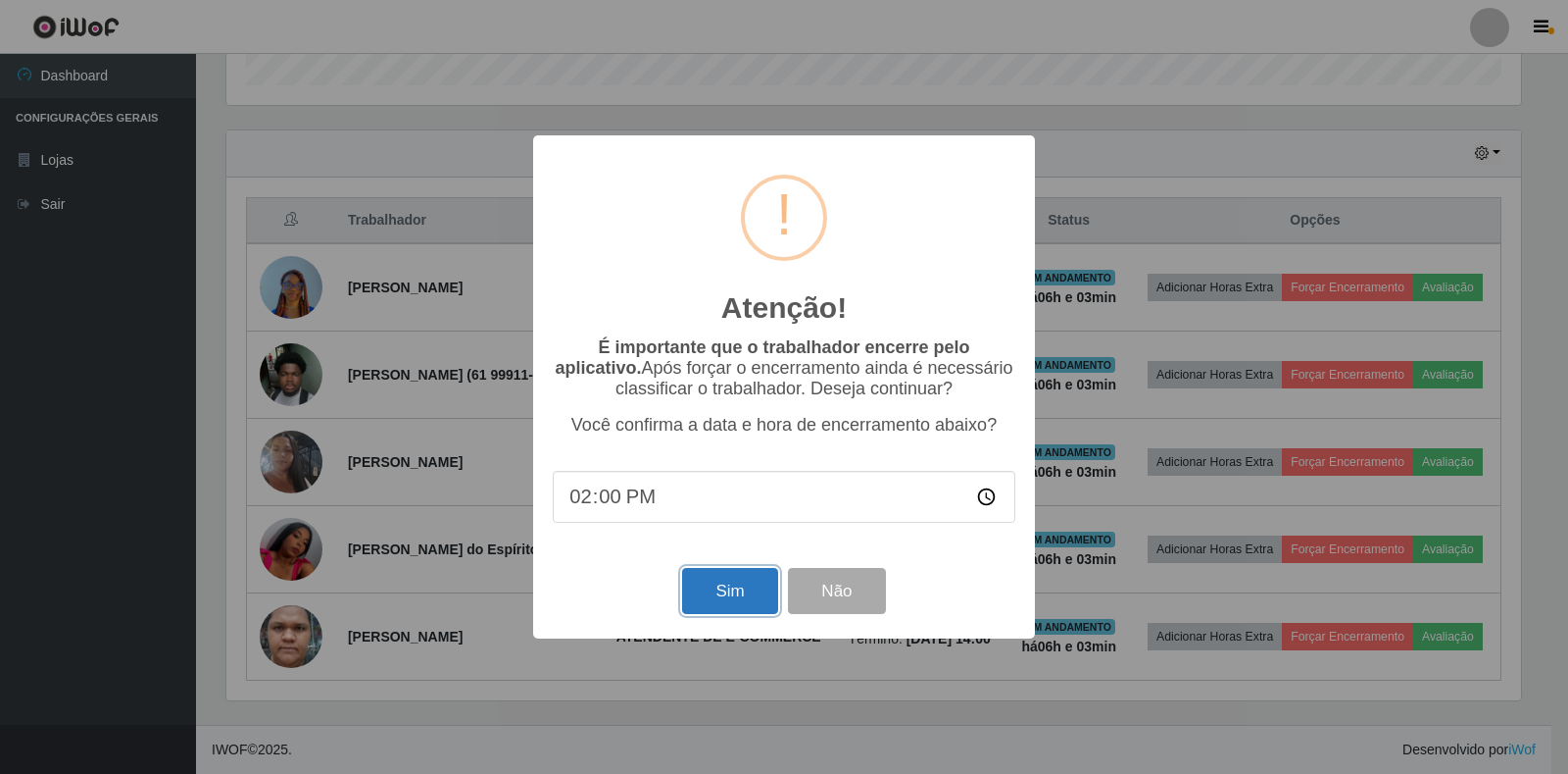
click at [739, 589] on button "Sim" at bounding box center [730, 591] width 95 height 46
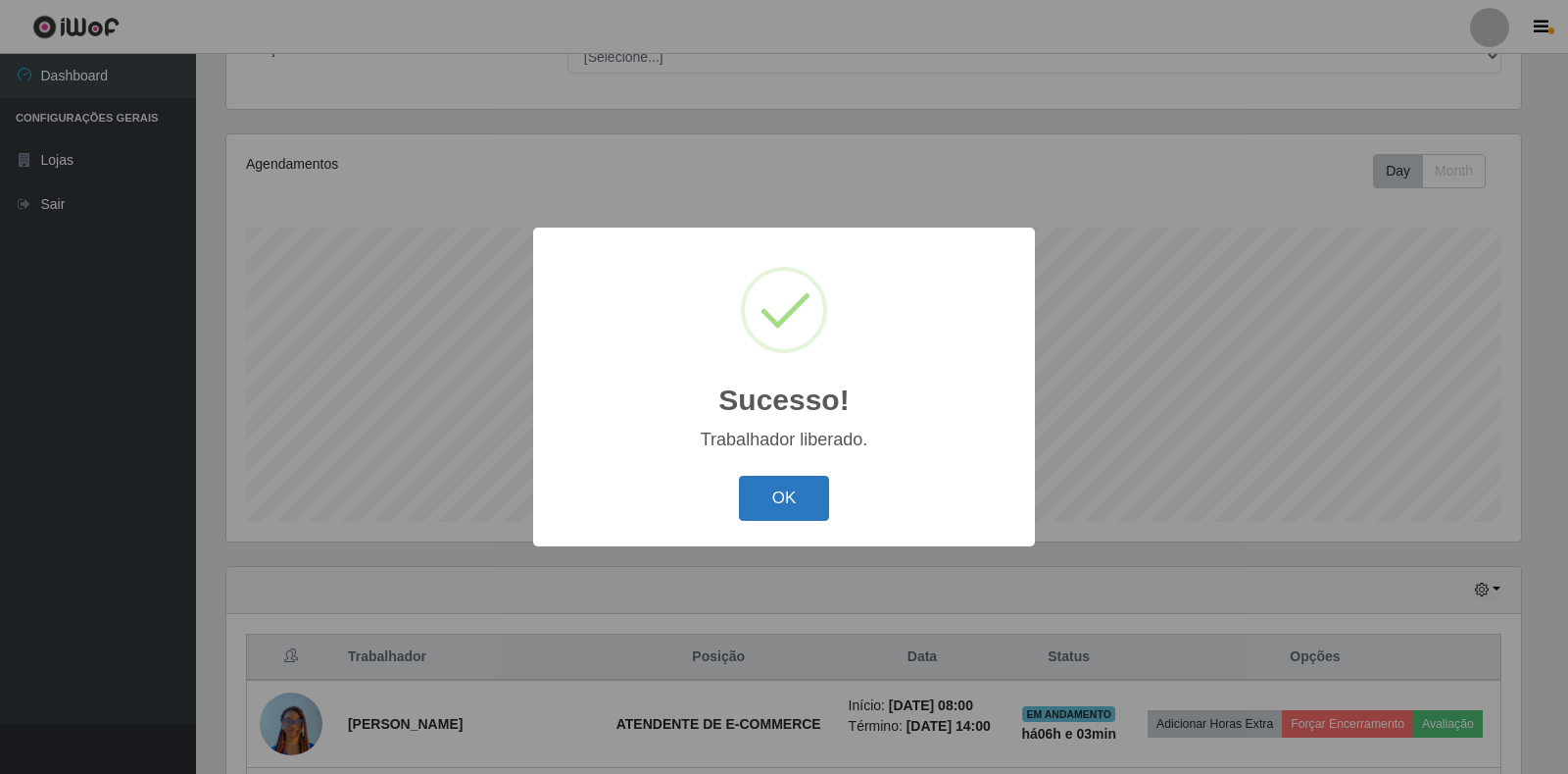
click at [801, 484] on button "OK" at bounding box center [784, 498] width 91 height 46
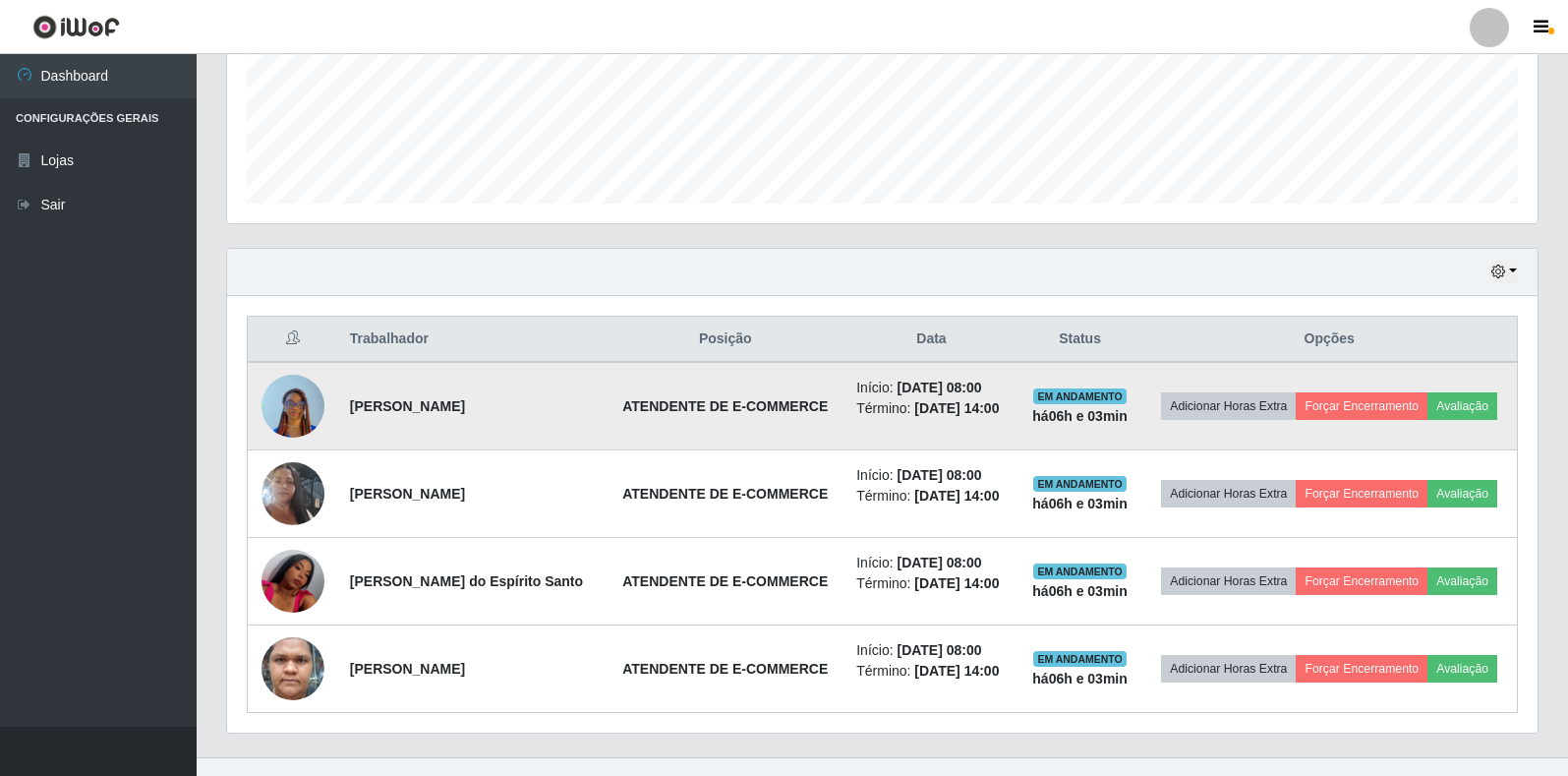
scroll to position [530, 0]
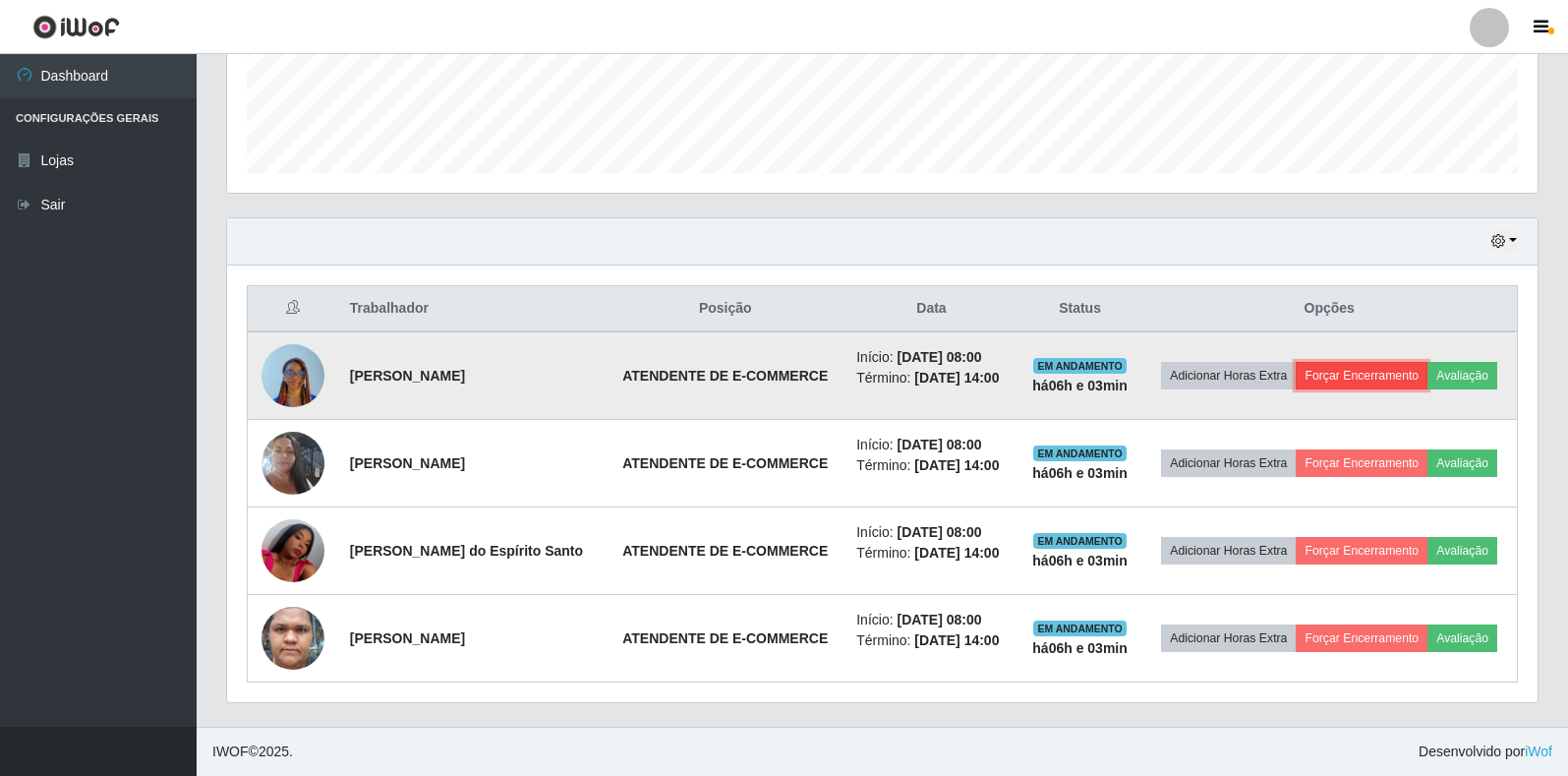
click at [1390, 364] on button "Forçar Encerramento" at bounding box center [1362, 376] width 132 height 28
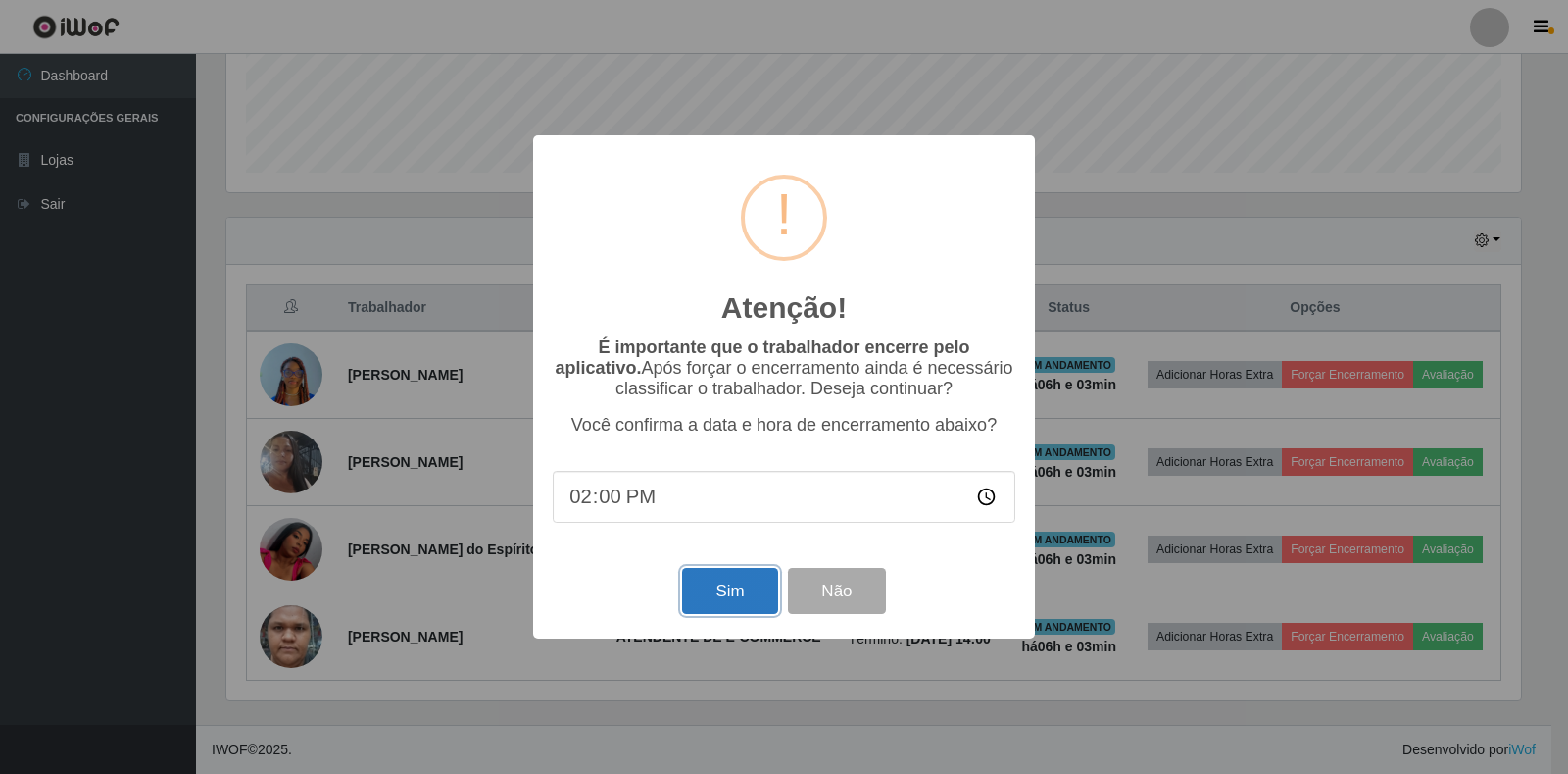
click at [698, 613] on button "Sim" at bounding box center [730, 591] width 95 height 46
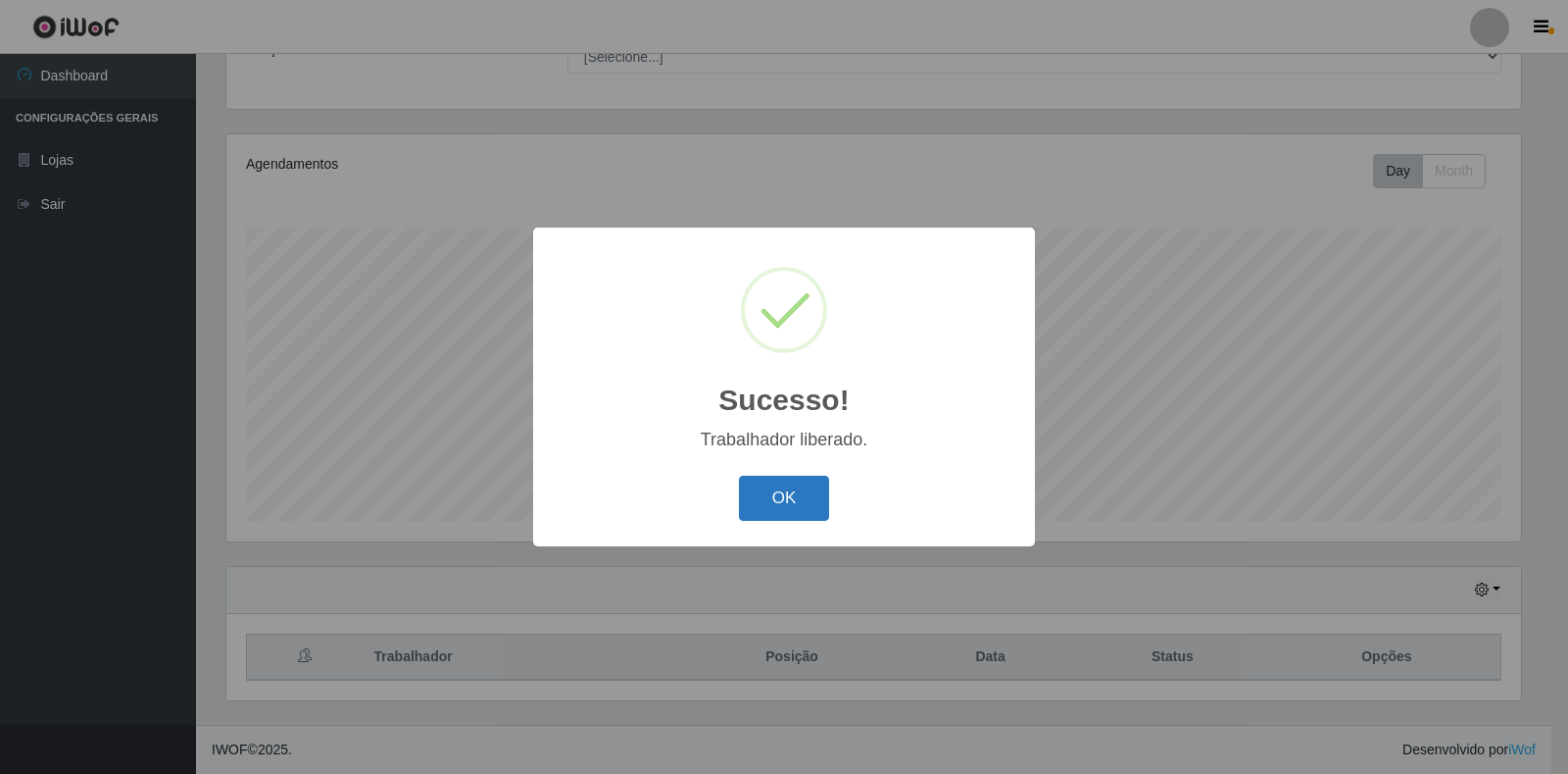
click at [805, 488] on button "OK" at bounding box center [784, 498] width 91 height 46
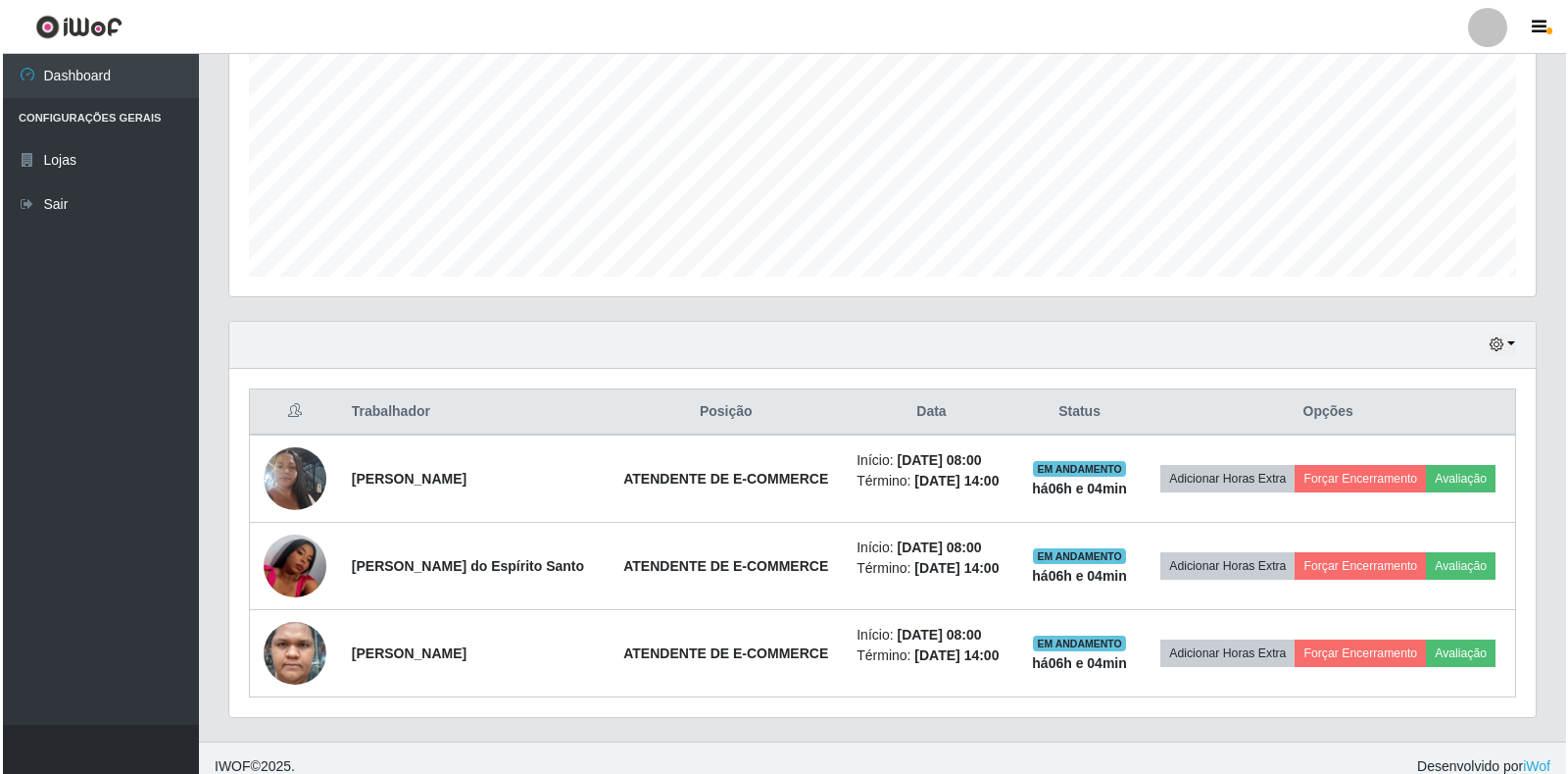
scroll to position [441, 0]
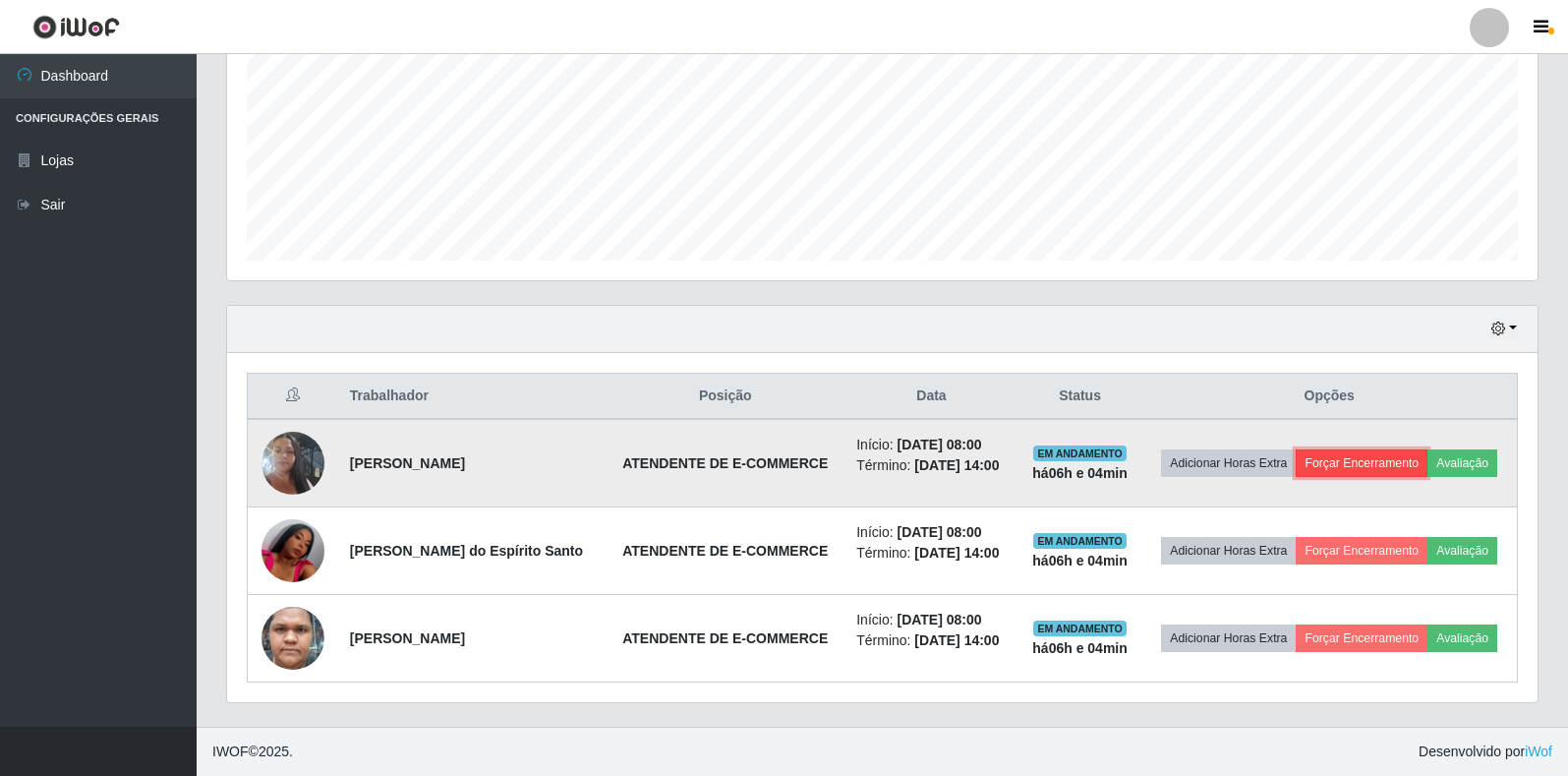
click at [1374, 464] on button "Forçar Encerramento" at bounding box center [1362, 463] width 132 height 28
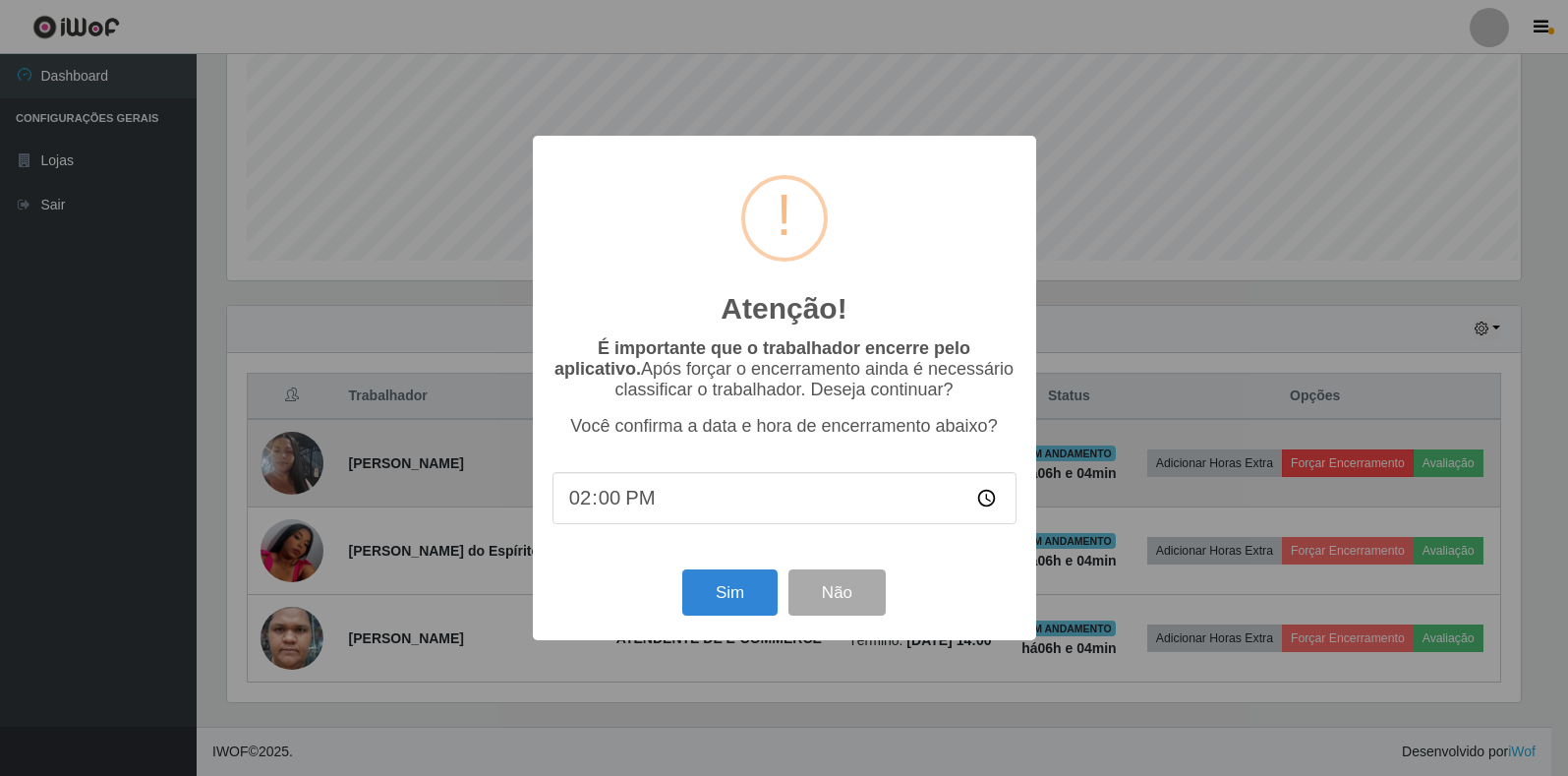
click at [1374, 464] on div "Atenção! × É importante que o trabalhador encerre pelo aplicativo. Após forçar …" at bounding box center [784, 388] width 1568 height 776
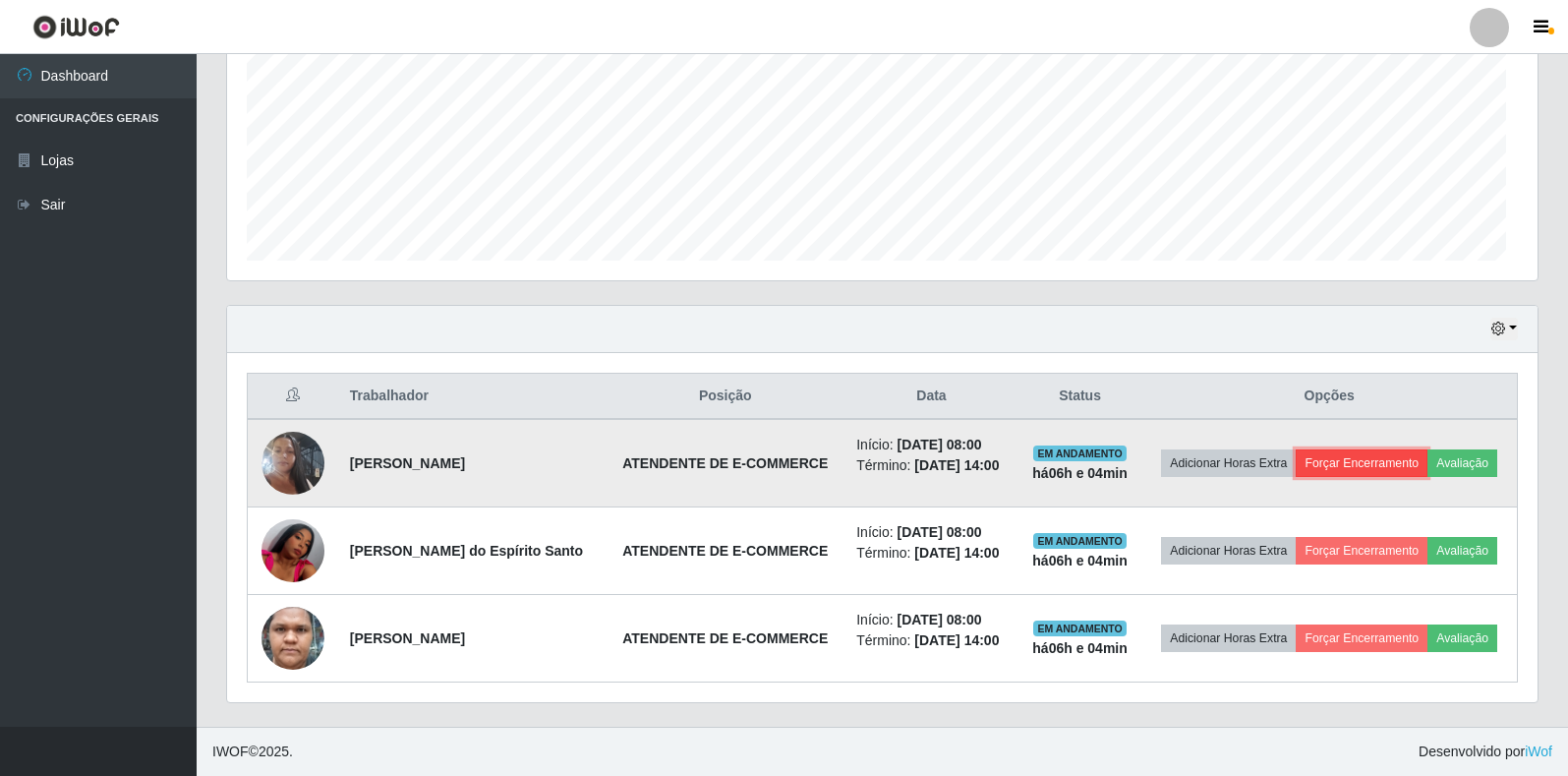
scroll to position [408, 1311]
click at [1376, 464] on button "Forçar Encerramento" at bounding box center [1362, 463] width 132 height 28
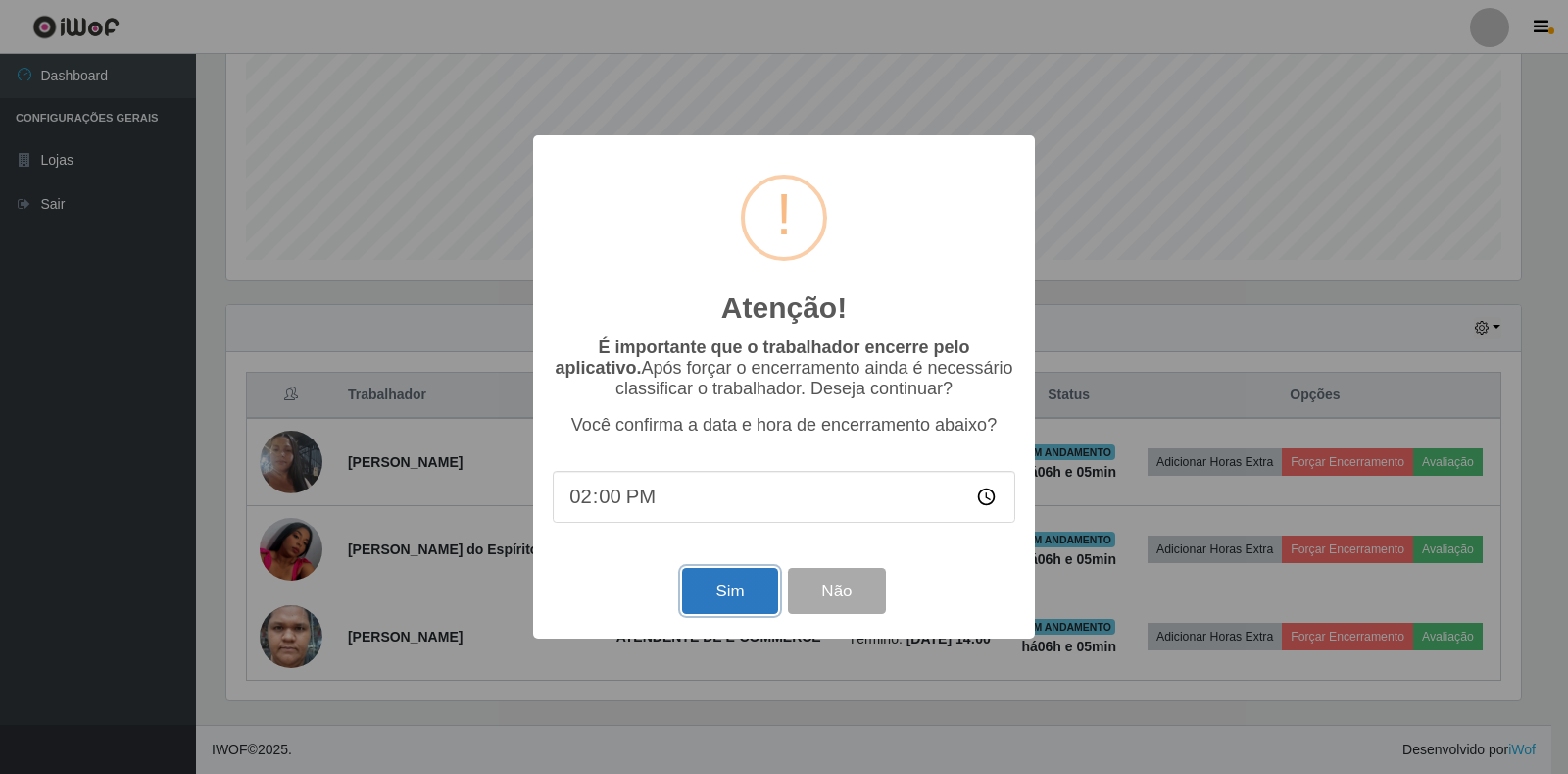
click at [719, 580] on button "Sim" at bounding box center [730, 591] width 95 height 46
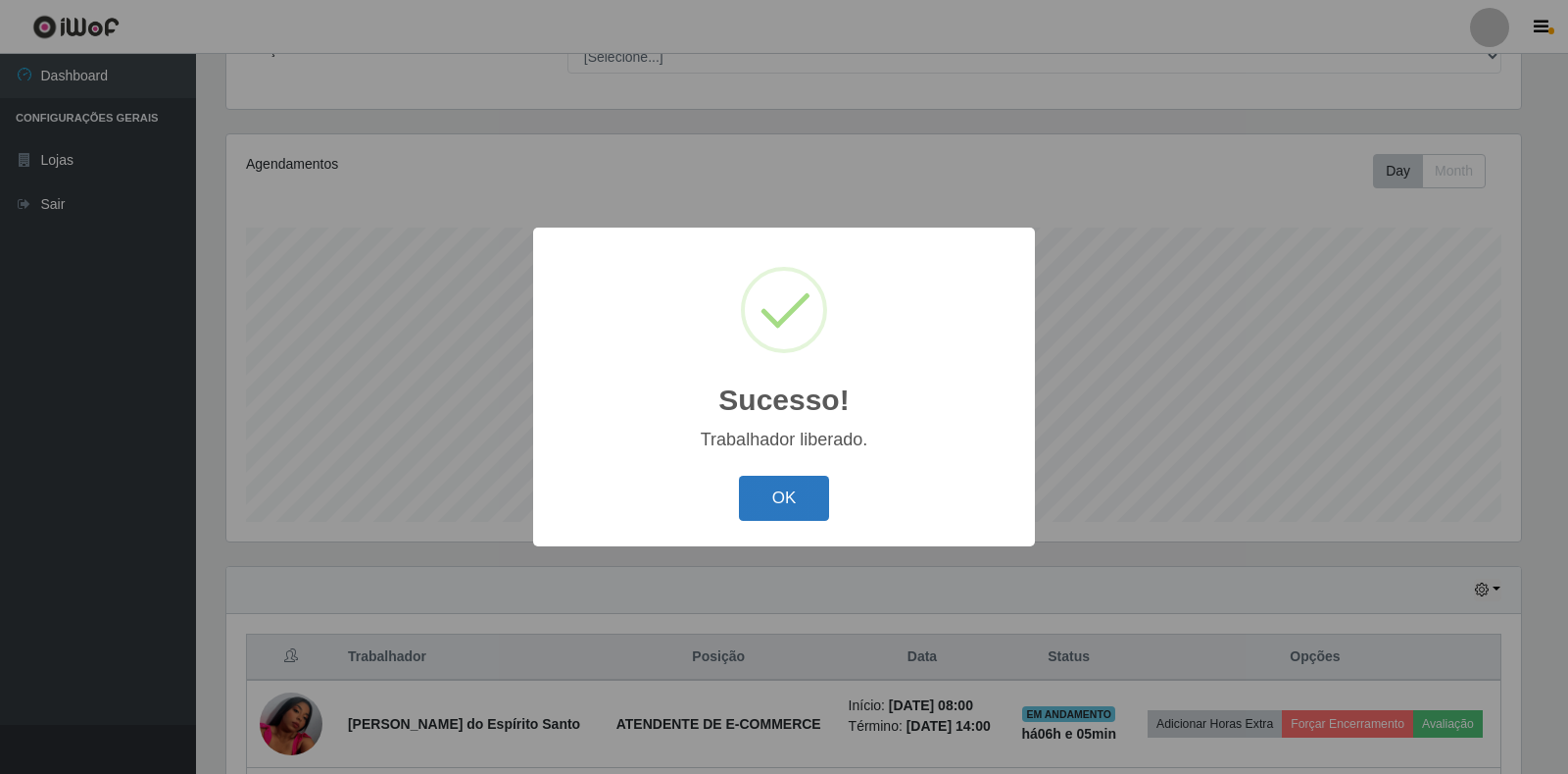
click at [775, 497] on button "OK" at bounding box center [784, 498] width 91 height 46
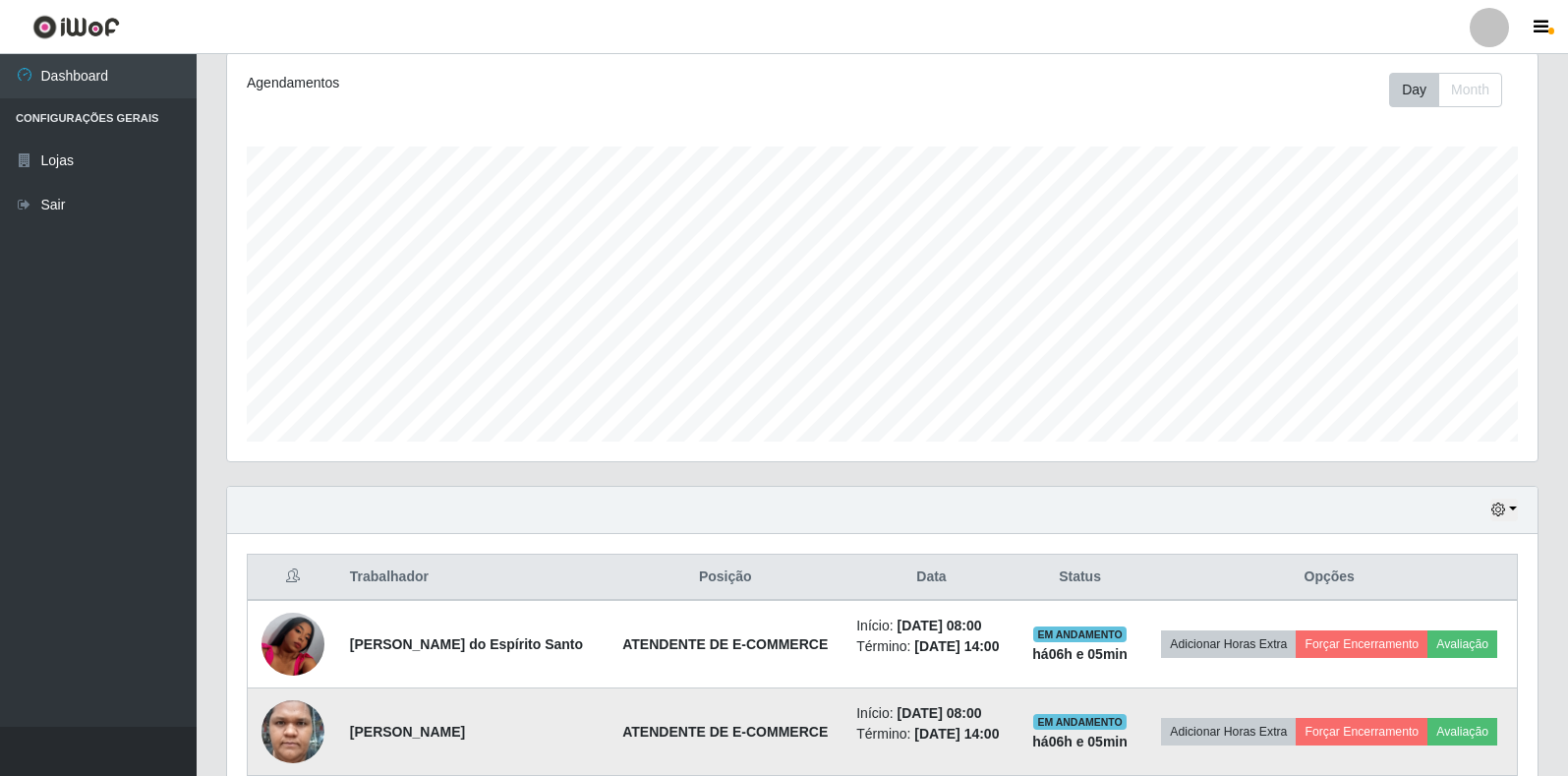
scroll to position [355, 0]
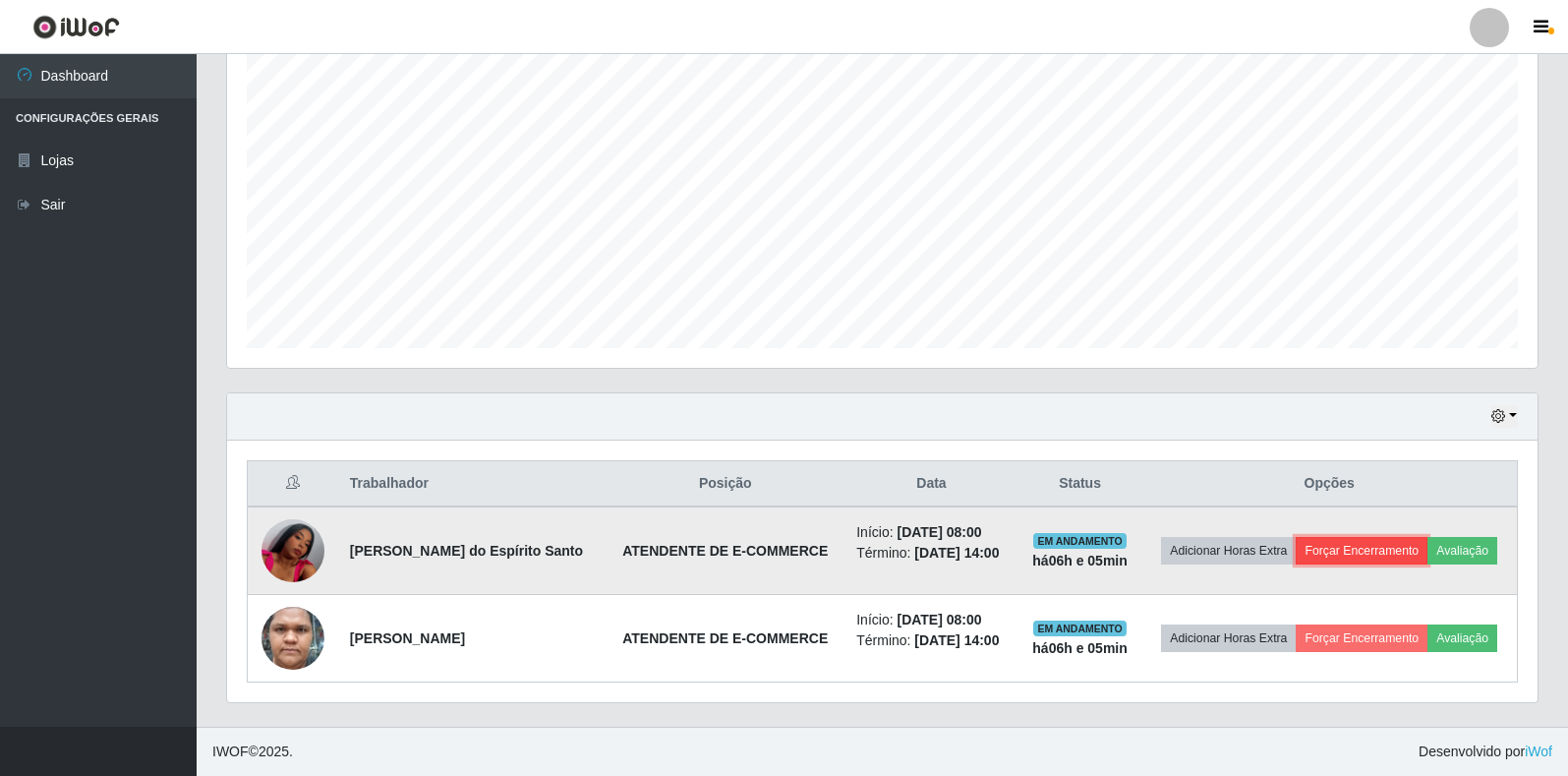
click at [1363, 549] on button "Forçar Encerramento" at bounding box center [1362, 551] width 132 height 28
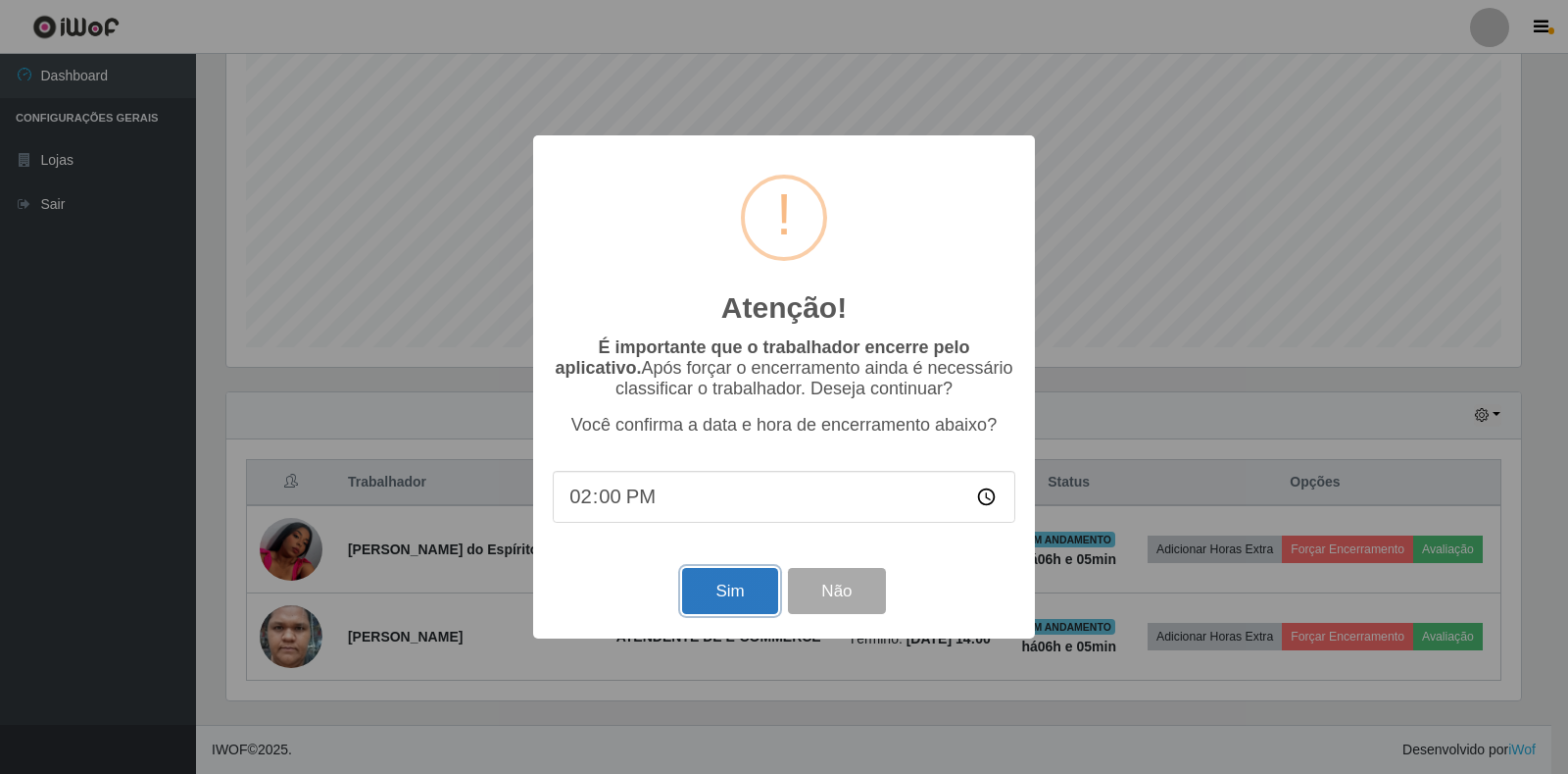
click at [729, 589] on button "Sim" at bounding box center [730, 591] width 95 height 46
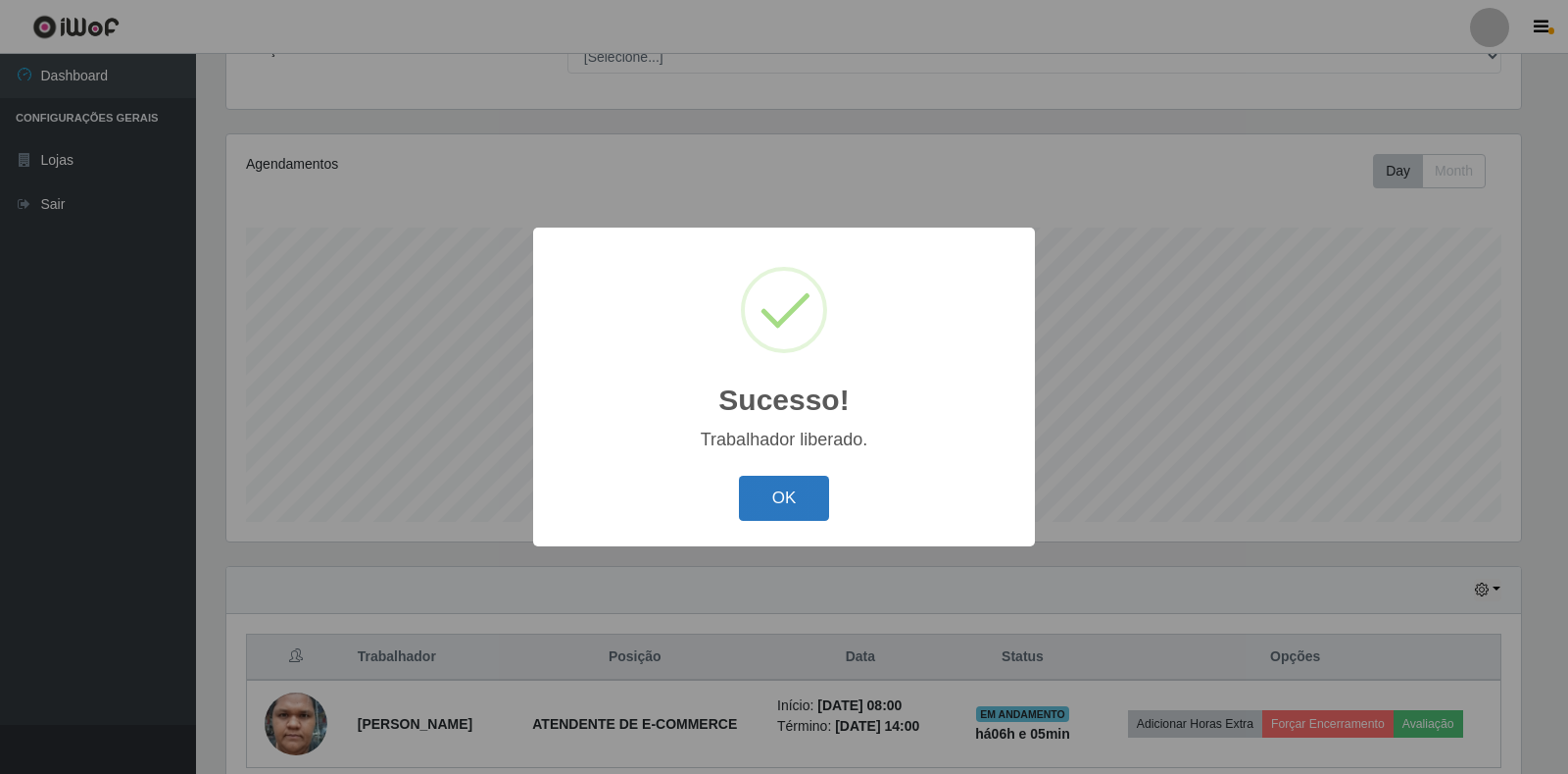
click at [799, 498] on button "OK" at bounding box center [784, 498] width 91 height 46
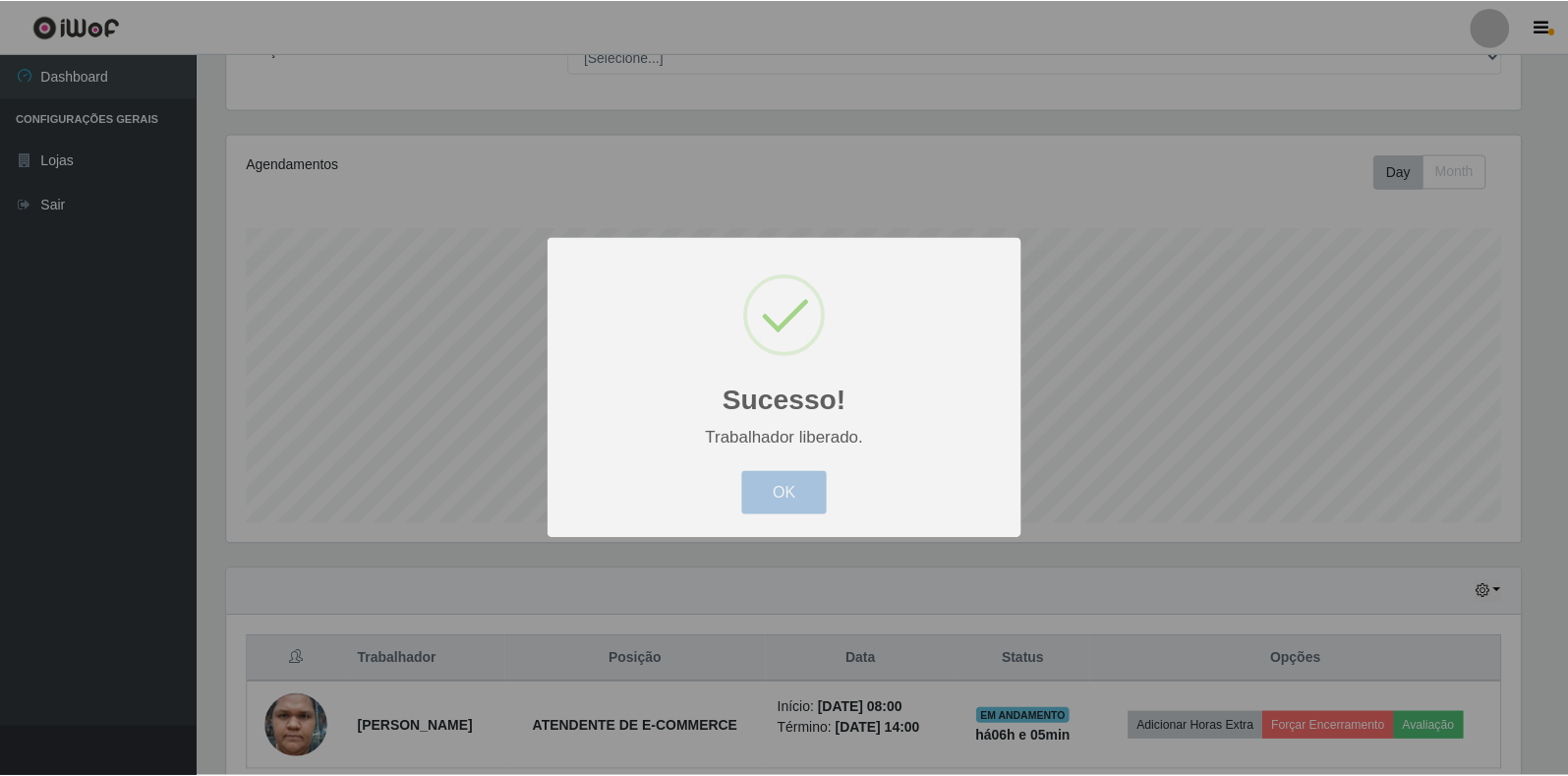
scroll to position [408, 1311]
